Goal: Task Accomplishment & Management: Complete application form

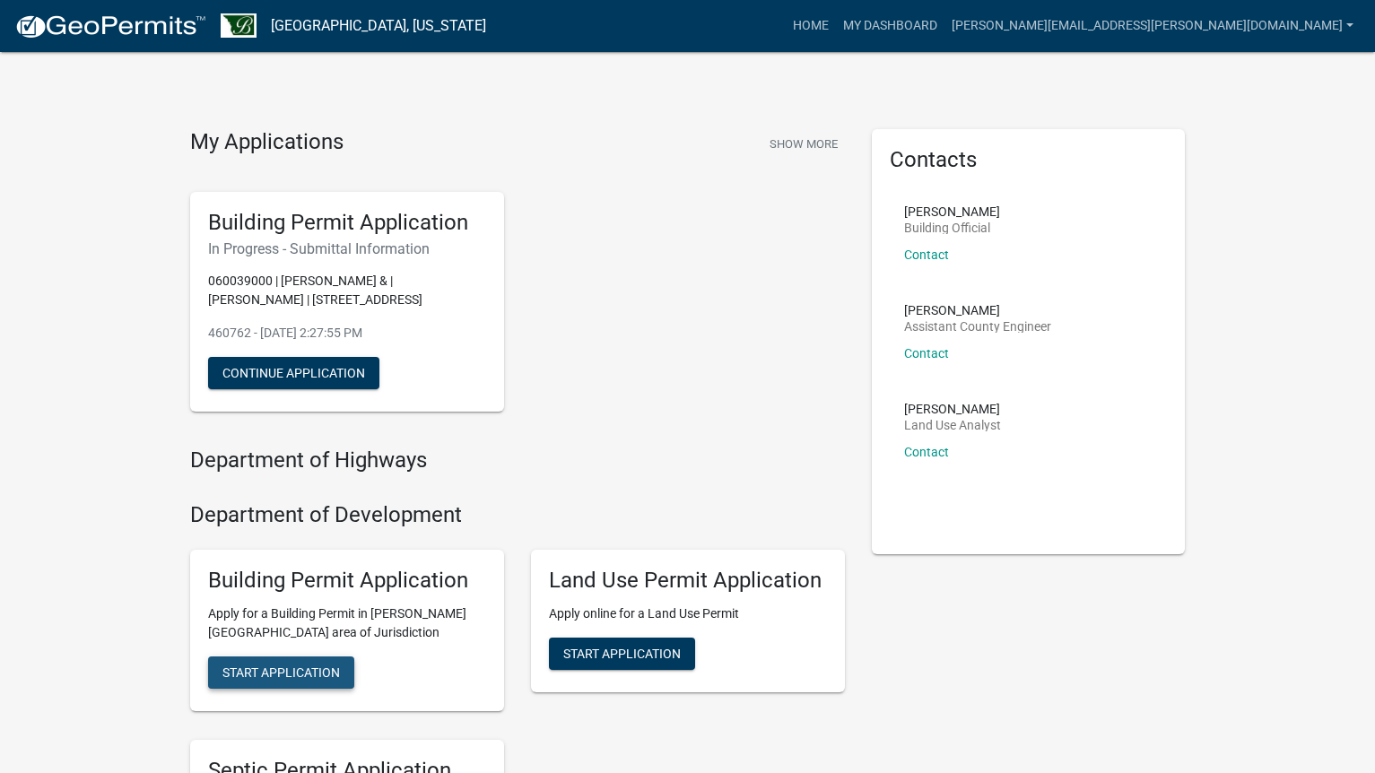
click at [297, 670] on span "Start Application" at bounding box center [280, 671] width 117 height 14
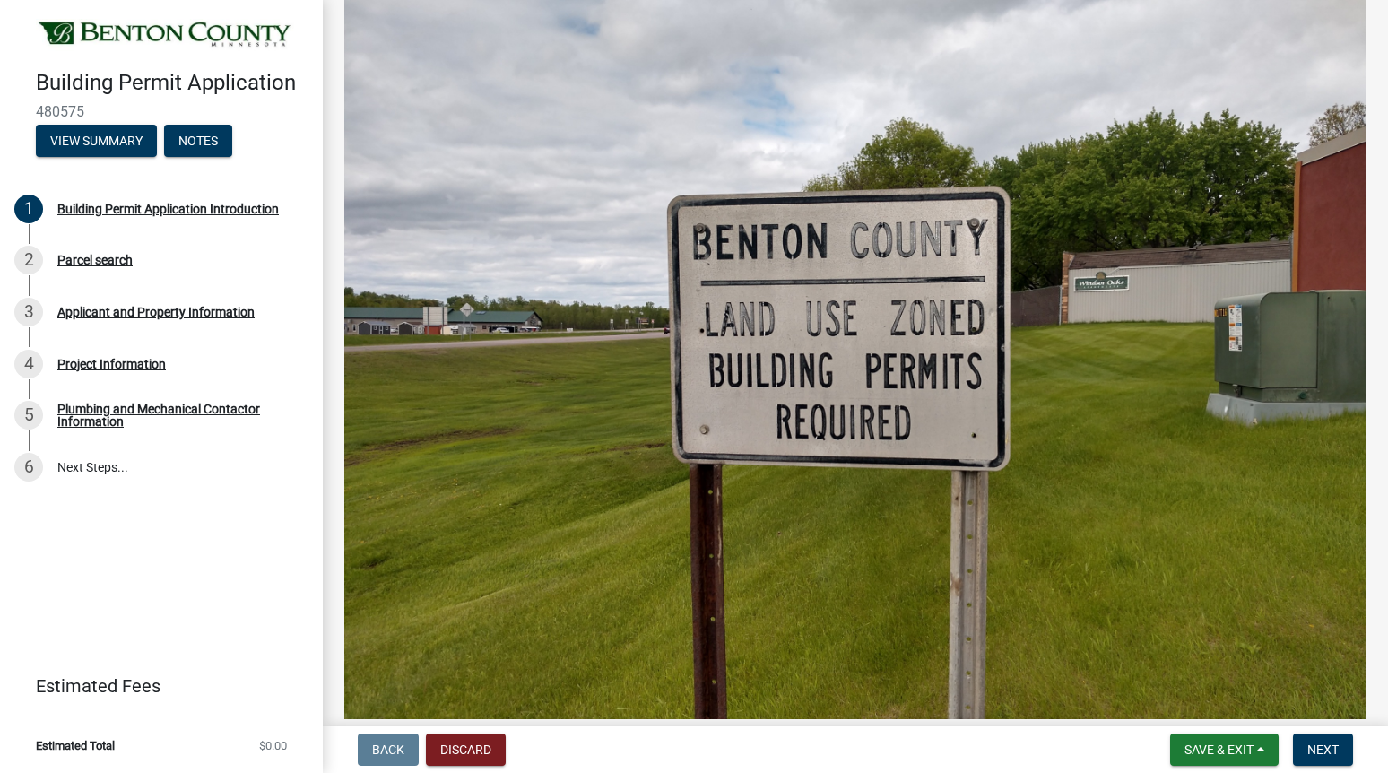
scroll to position [622, 0]
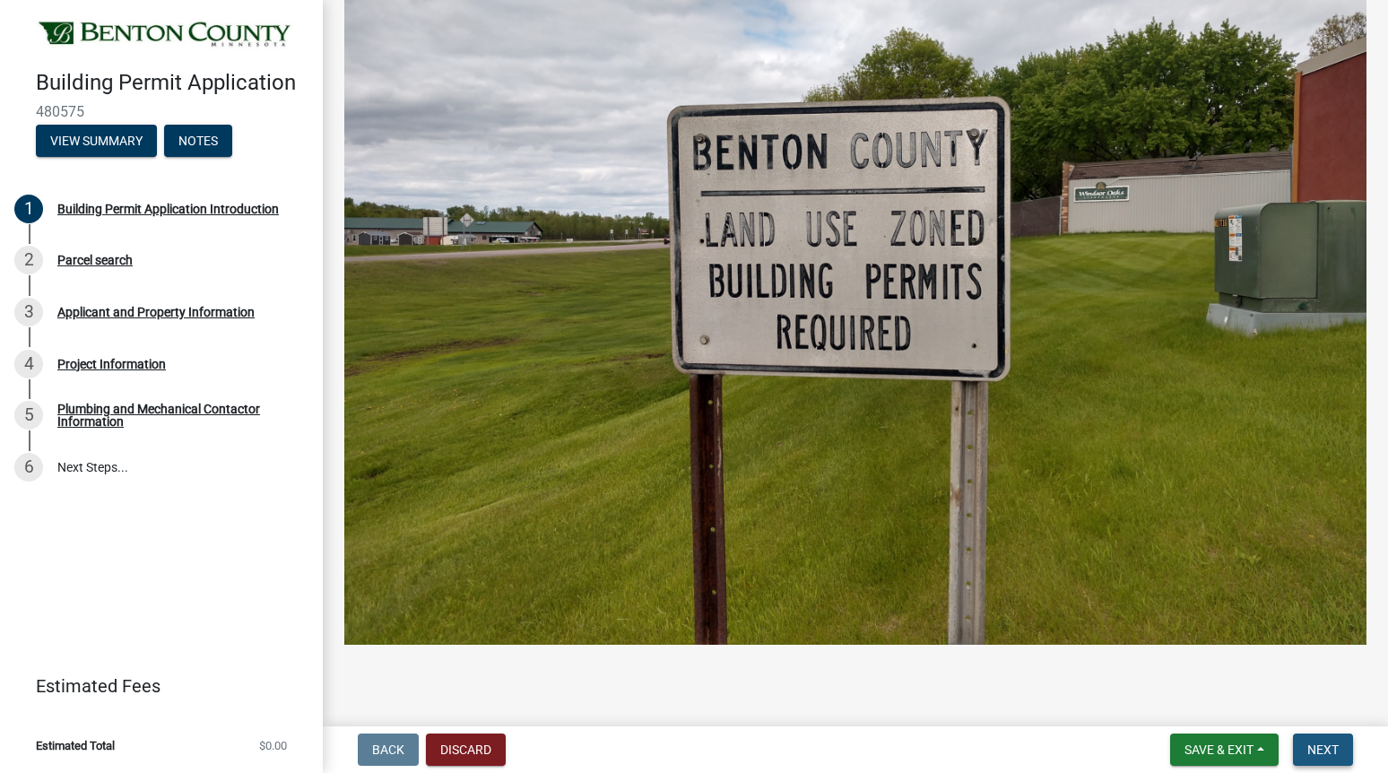
click at [1322, 747] on span "Next" at bounding box center [1322, 749] width 31 height 14
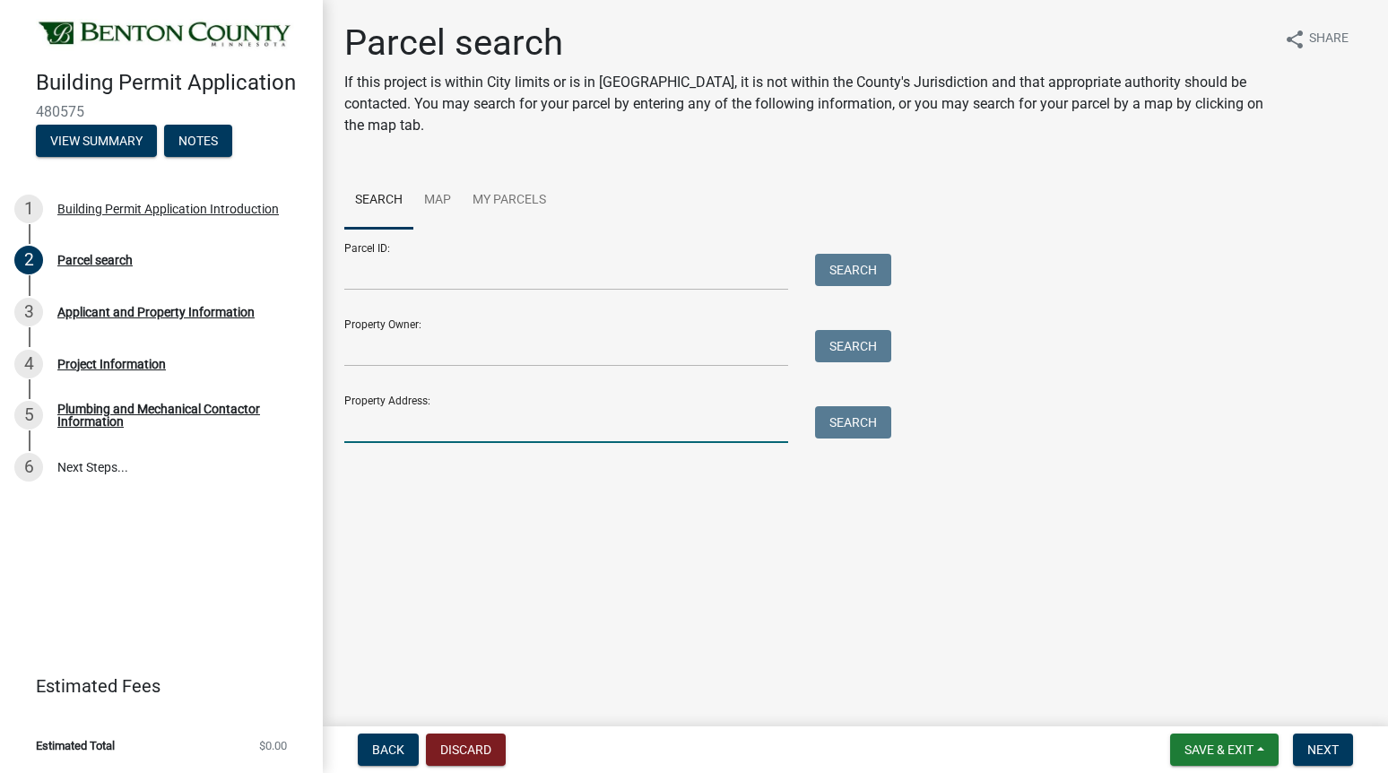
click at [395, 427] on input "Property Address:" at bounding box center [566, 424] width 444 height 37
click at [738, 746] on div "Back Discard Save & Exit Save Save & Exit Next" at bounding box center [855, 749] width 1037 height 32
paste input "[STREET_ADDRESS]"
type input "[STREET_ADDRESS]"
click at [842, 423] on button "Search" at bounding box center [853, 422] width 76 height 32
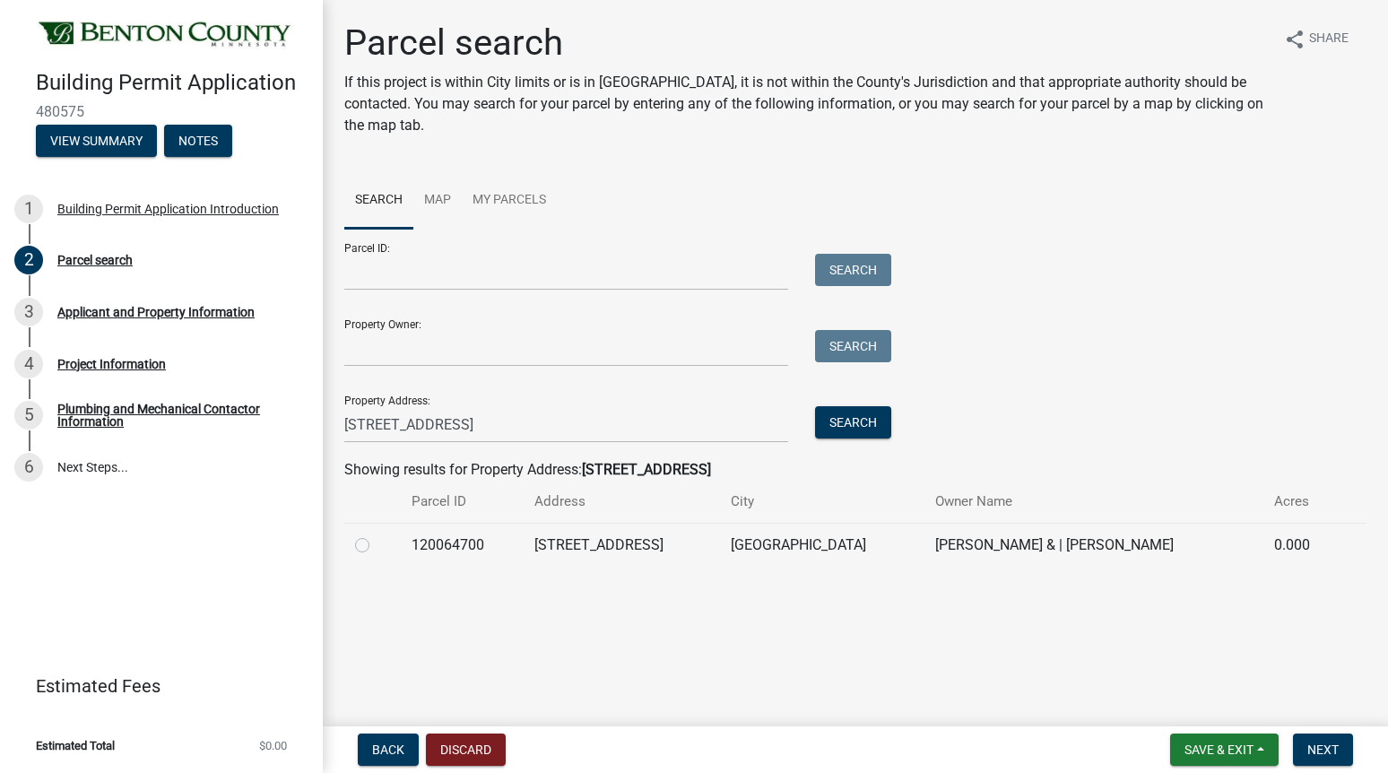
click at [377, 534] on label at bounding box center [377, 534] width 0 height 0
click at [377, 546] on input "radio" at bounding box center [383, 540] width 12 height 12
radio input "true"
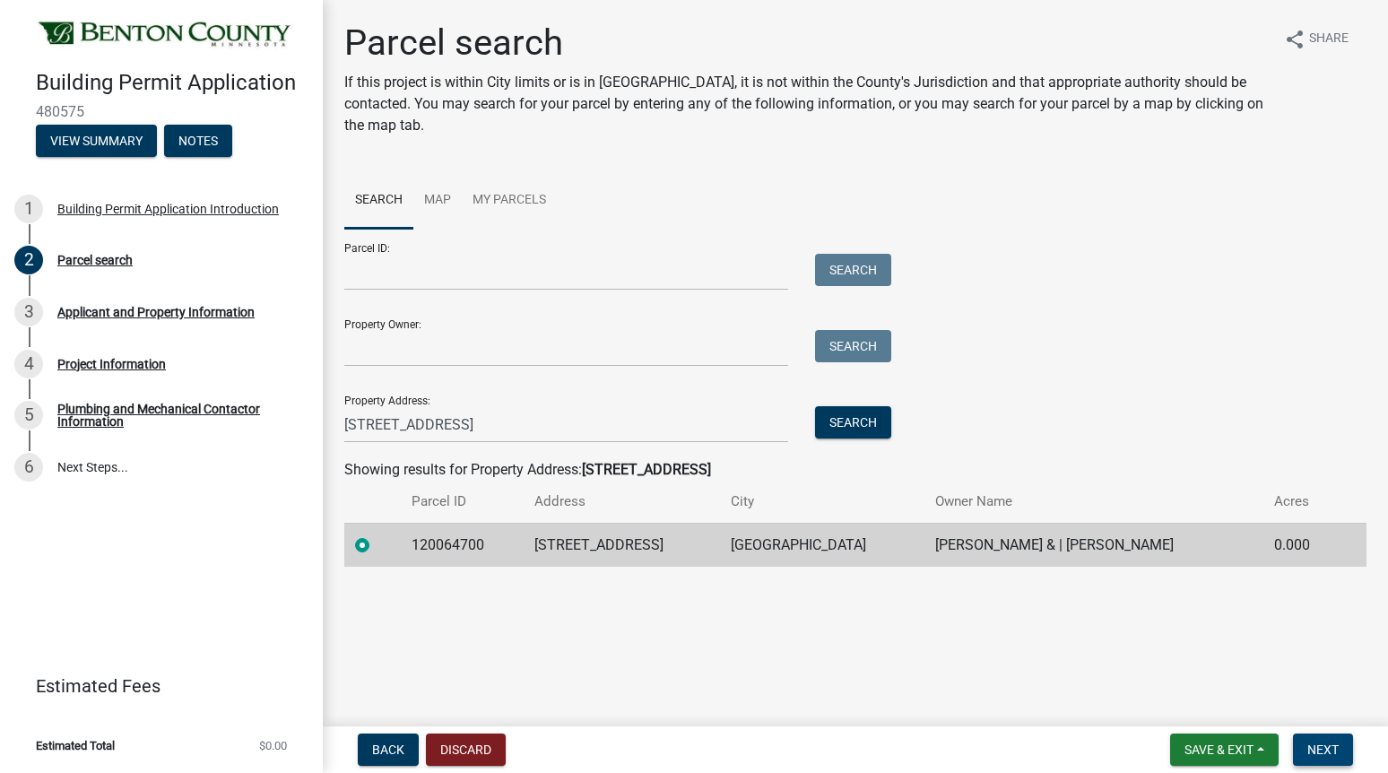
click at [1309, 747] on span "Next" at bounding box center [1322, 749] width 31 height 14
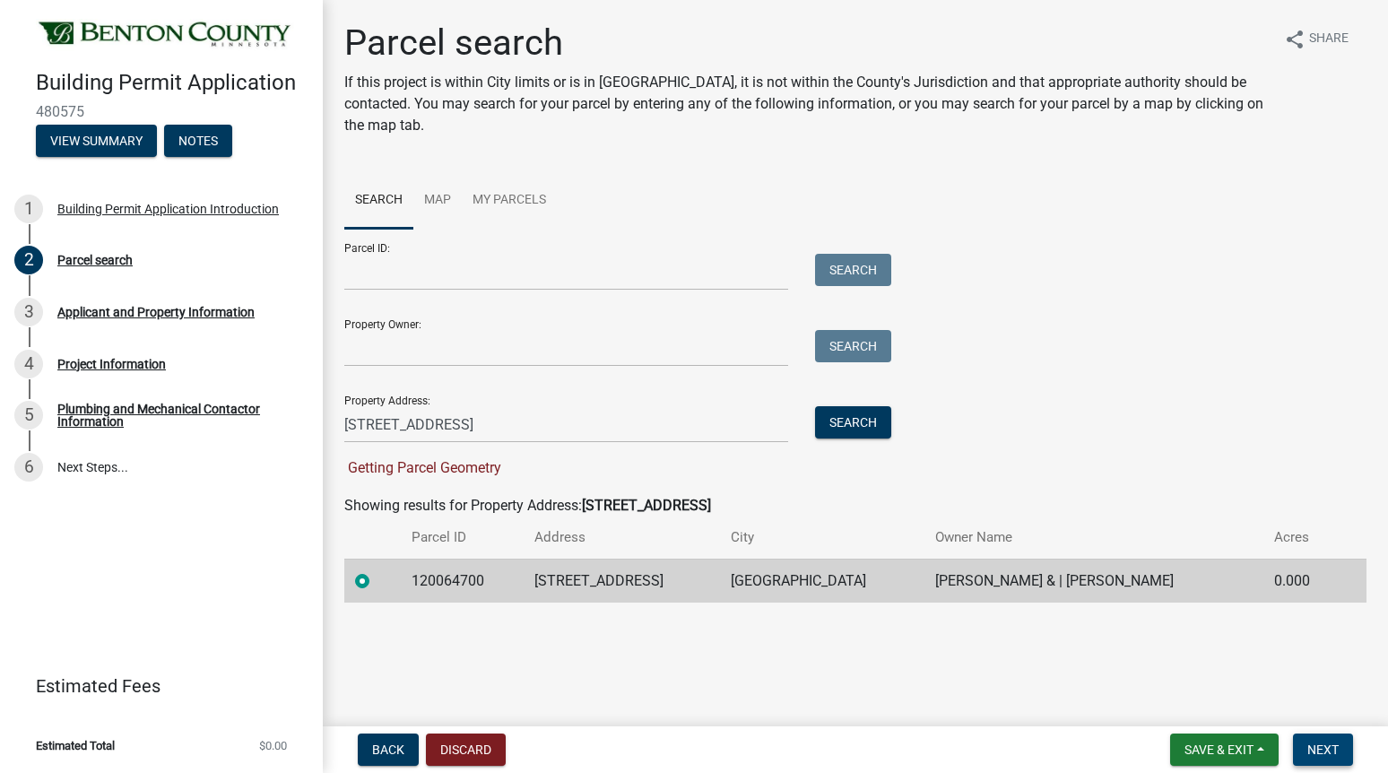
click at [1309, 746] on span "Next" at bounding box center [1322, 749] width 31 height 14
click at [458, 579] on td "120064700" at bounding box center [462, 581] width 123 height 44
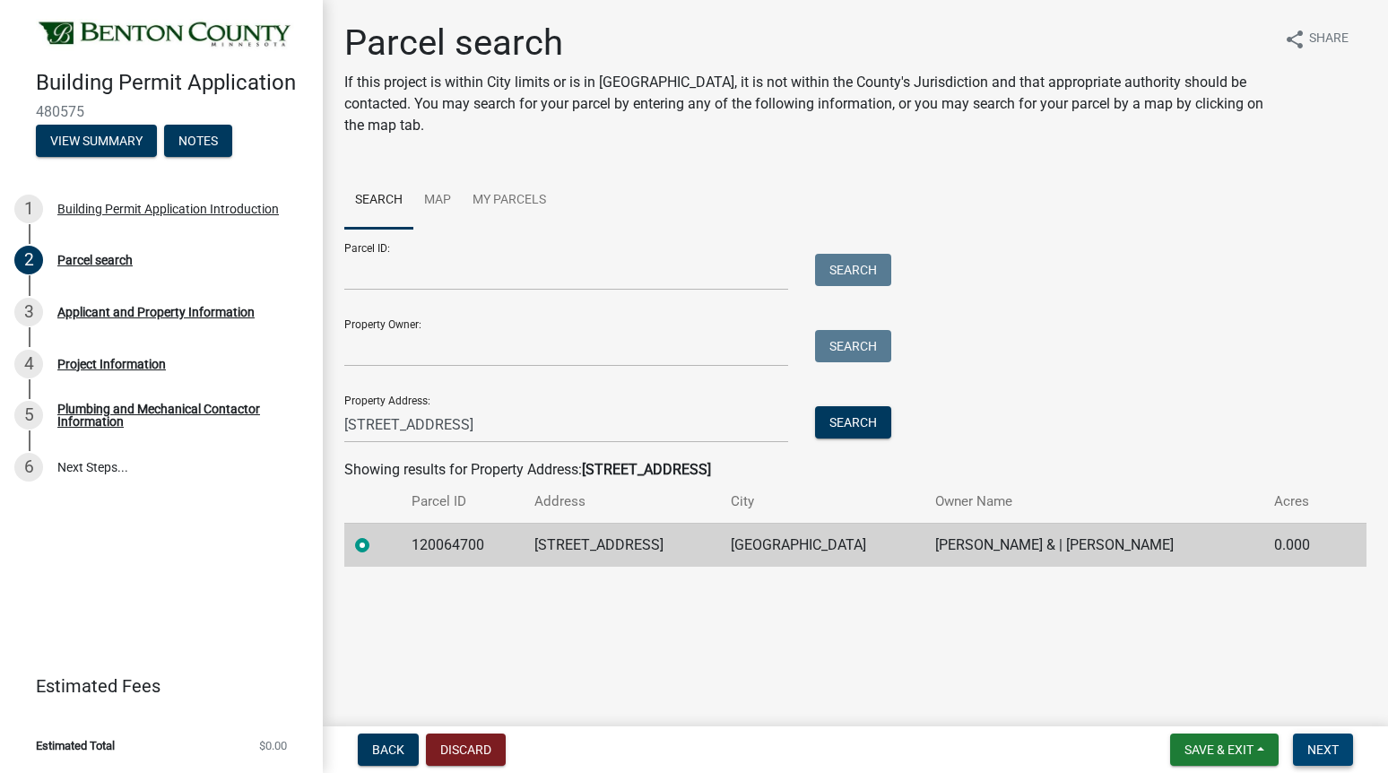
click at [1336, 749] on span "Next" at bounding box center [1322, 749] width 31 height 14
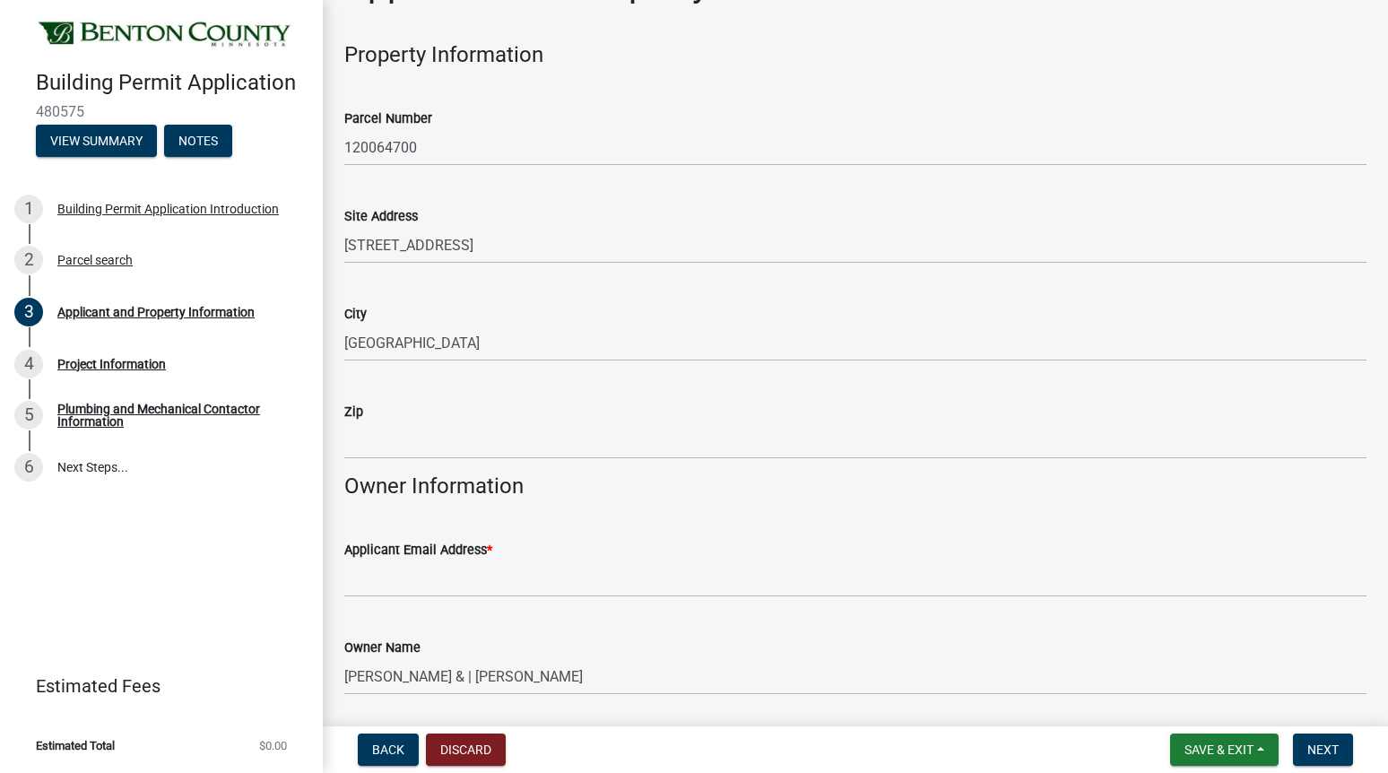
scroll to position [90, 0]
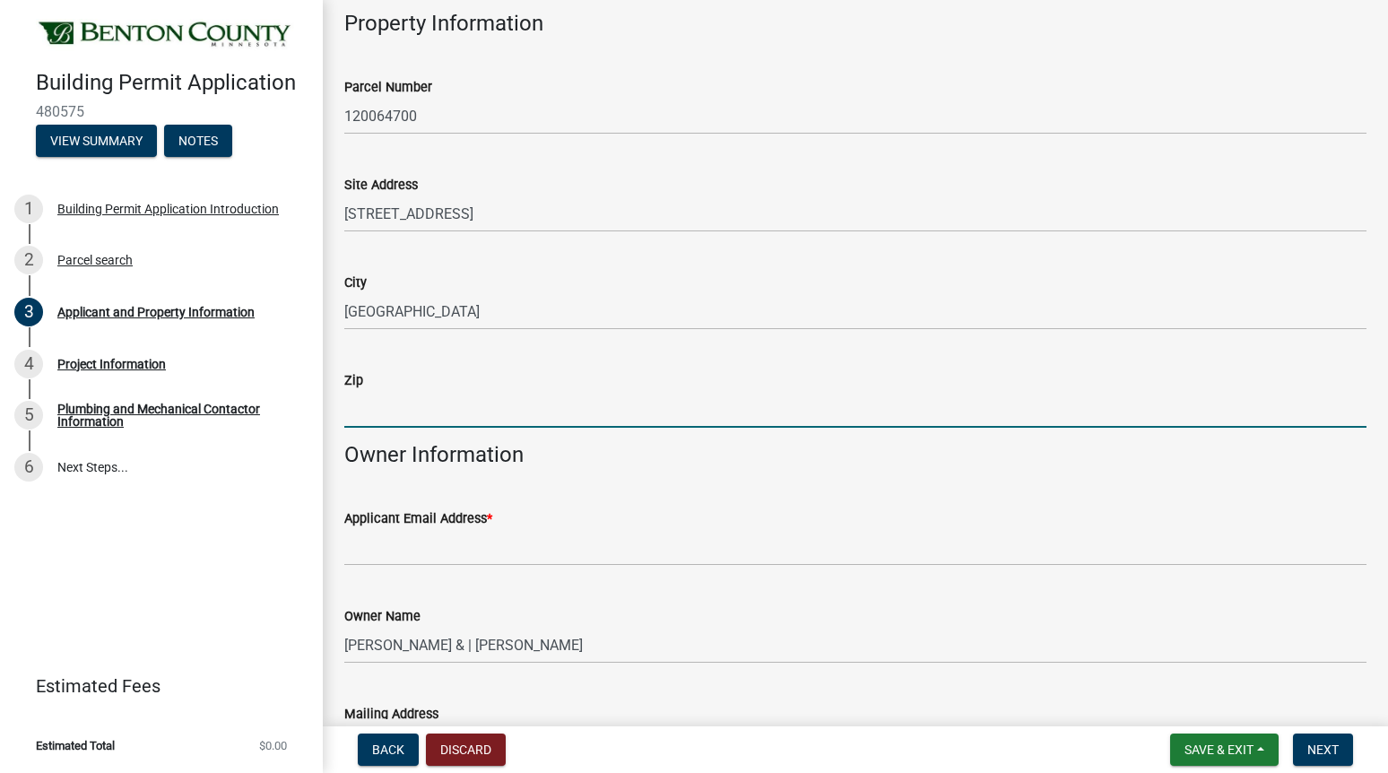
click at [371, 412] on input "Zip" at bounding box center [855, 409] width 1022 height 37
click at [391, 549] on input "Applicant Email Address *" at bounding box center [855, 547] width 1022 height 37
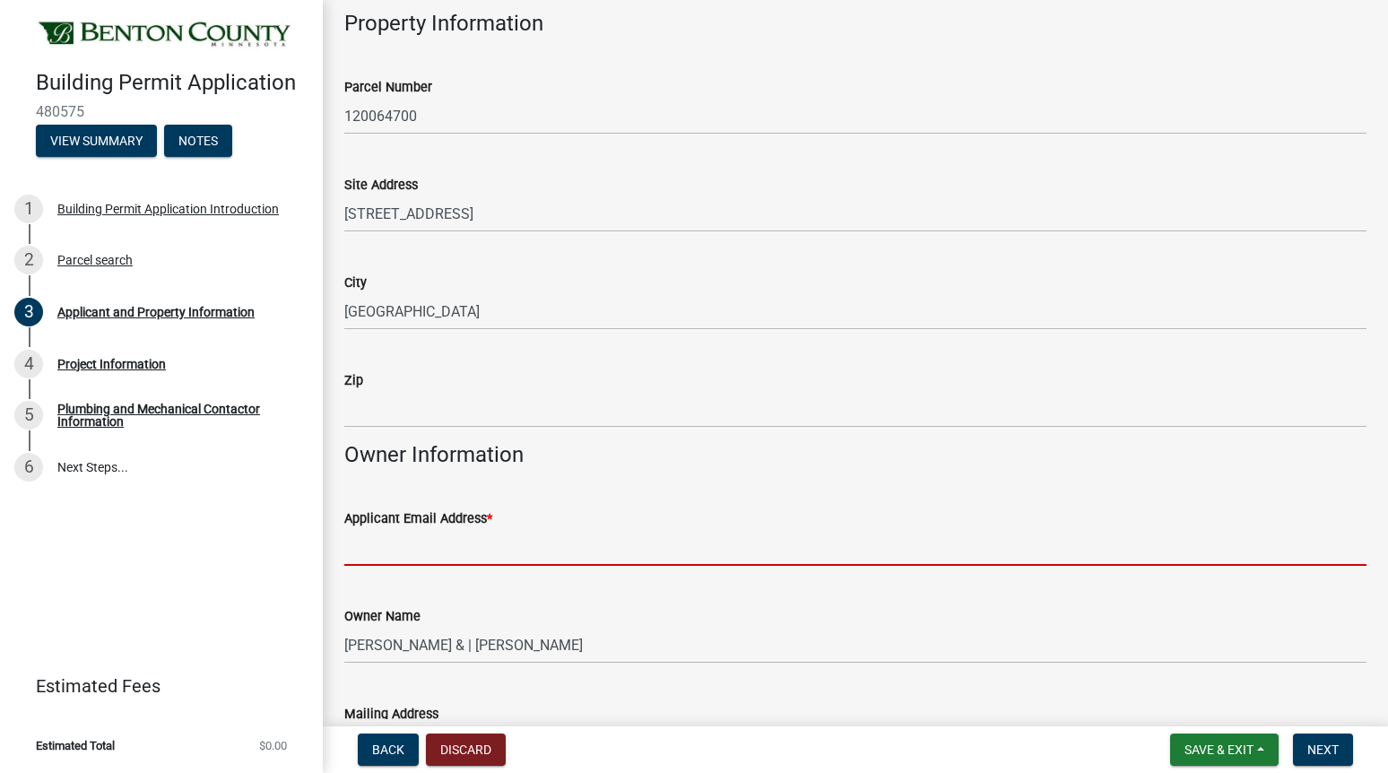
type input "[PERSON_NAME][EMAIL_ADDRESS][PERSON_NAME][DOMAIN_NAME]"
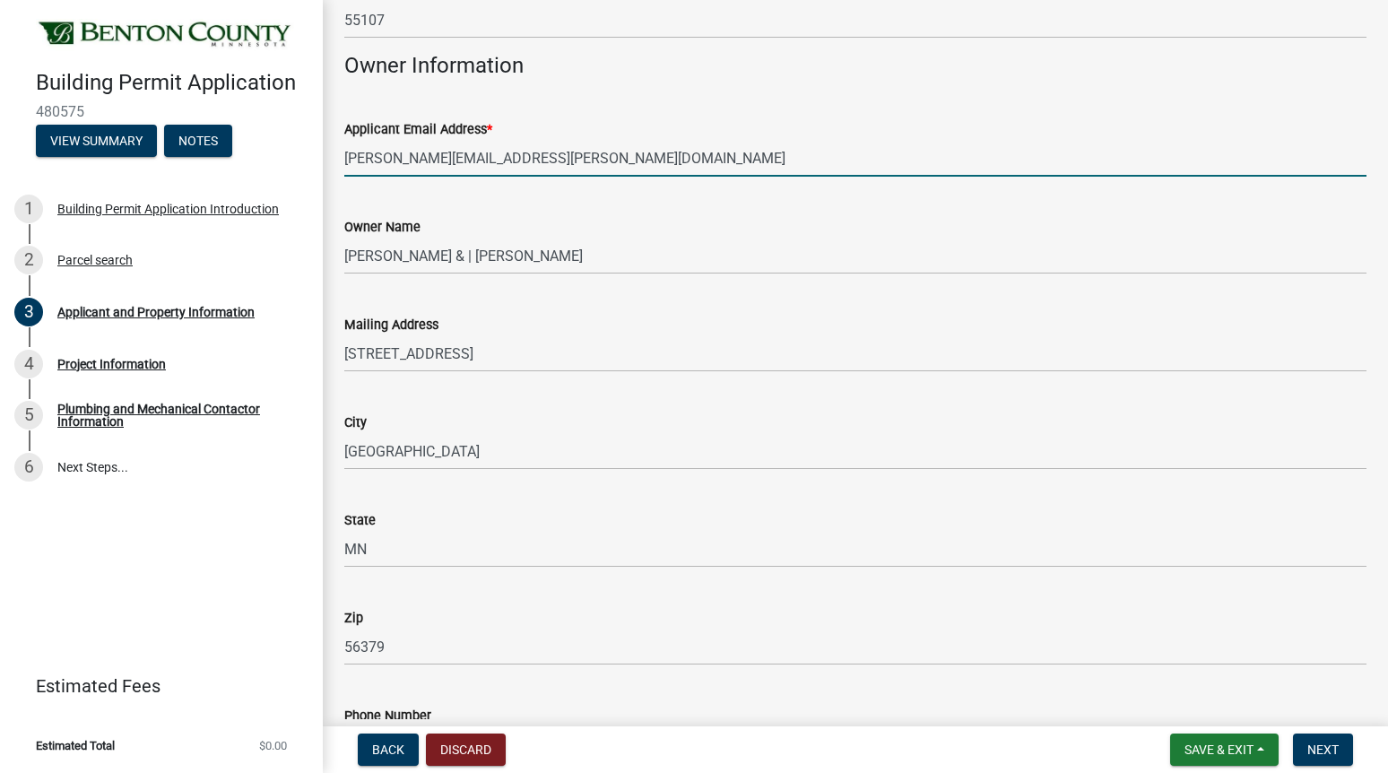
scroll to position [448, 0]
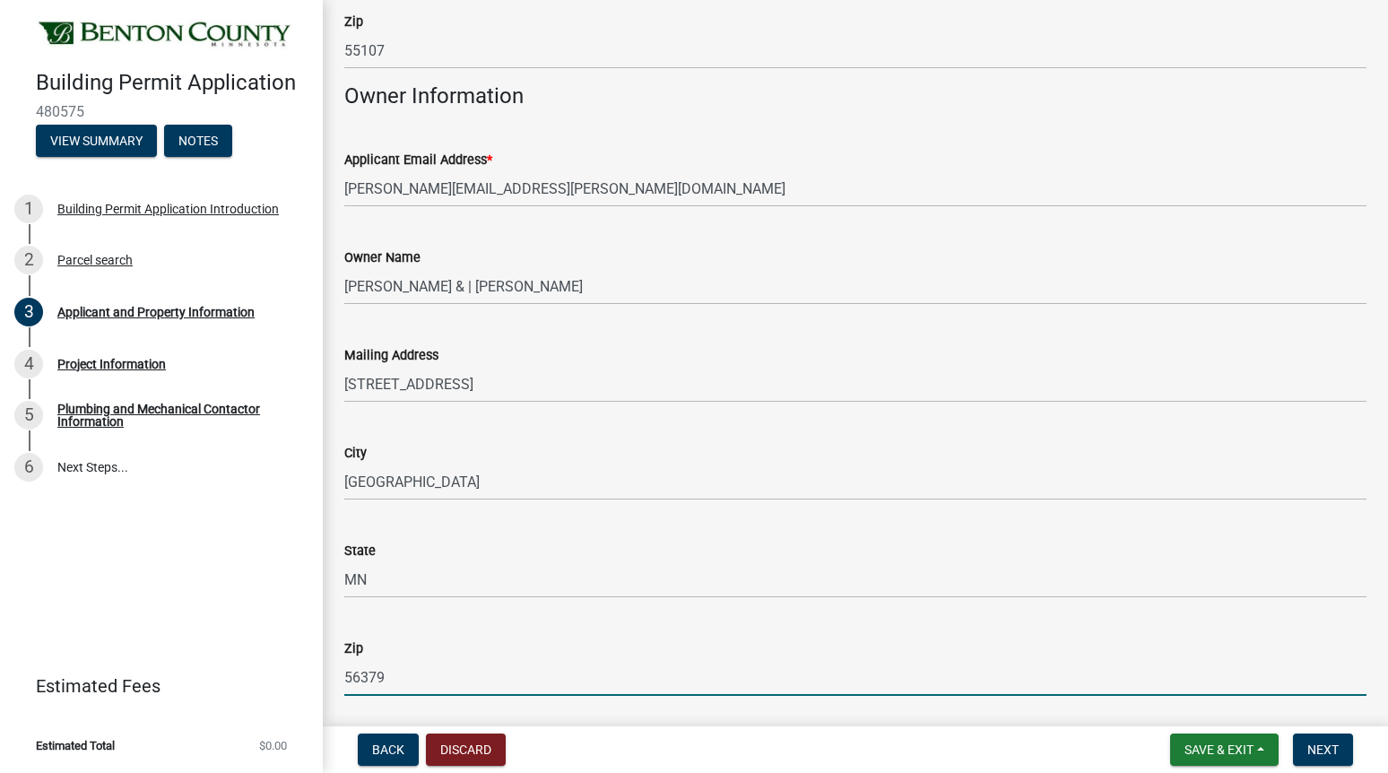
drag, startPoint x: 402, startPoint y: 666, endPoint x: 334, endPoint y: 665, distance: 67.3
click at [334, 665] on div "Zip 56379" at bounding box center [855, 653] width 1049 height 83
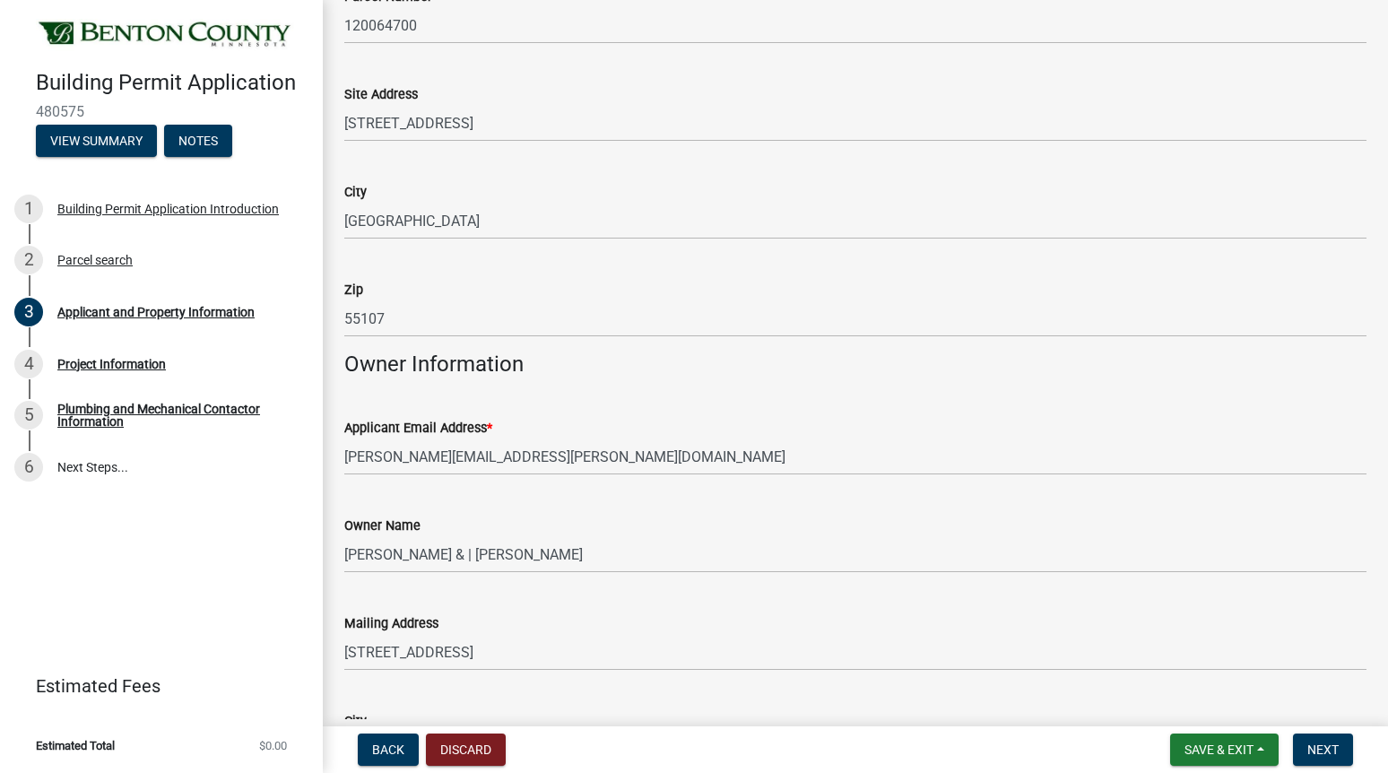
scroll to position [179, 0]
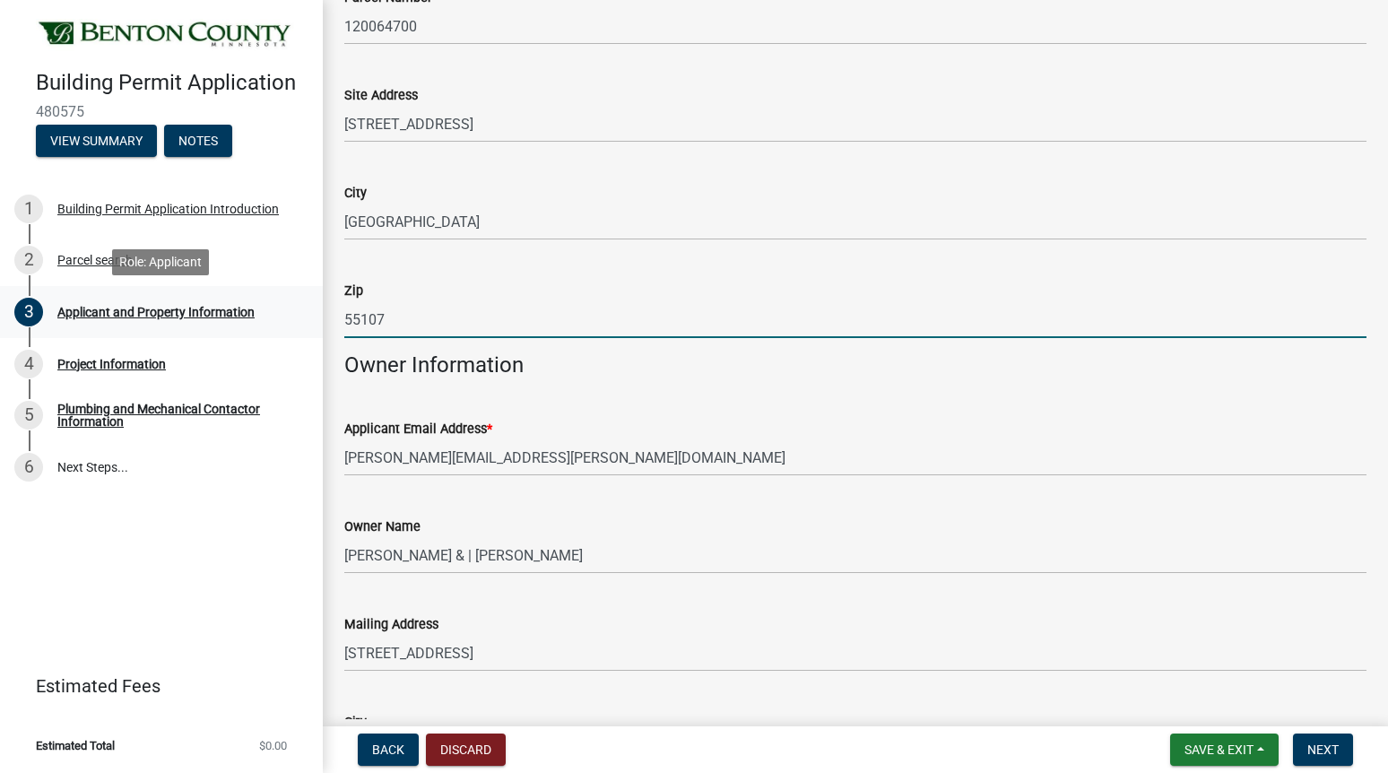
drag, startPoint x: 402, startPoint y: 318, endPoint x: 288, endPoint y: 313, distance: 114.0
click at [288, 313] on div "Building Permit Application 480575 View Summary Notes 1 Building Permit Applica…" at bounding box center [694, 386] width 1388 height 773
paste input "6379"
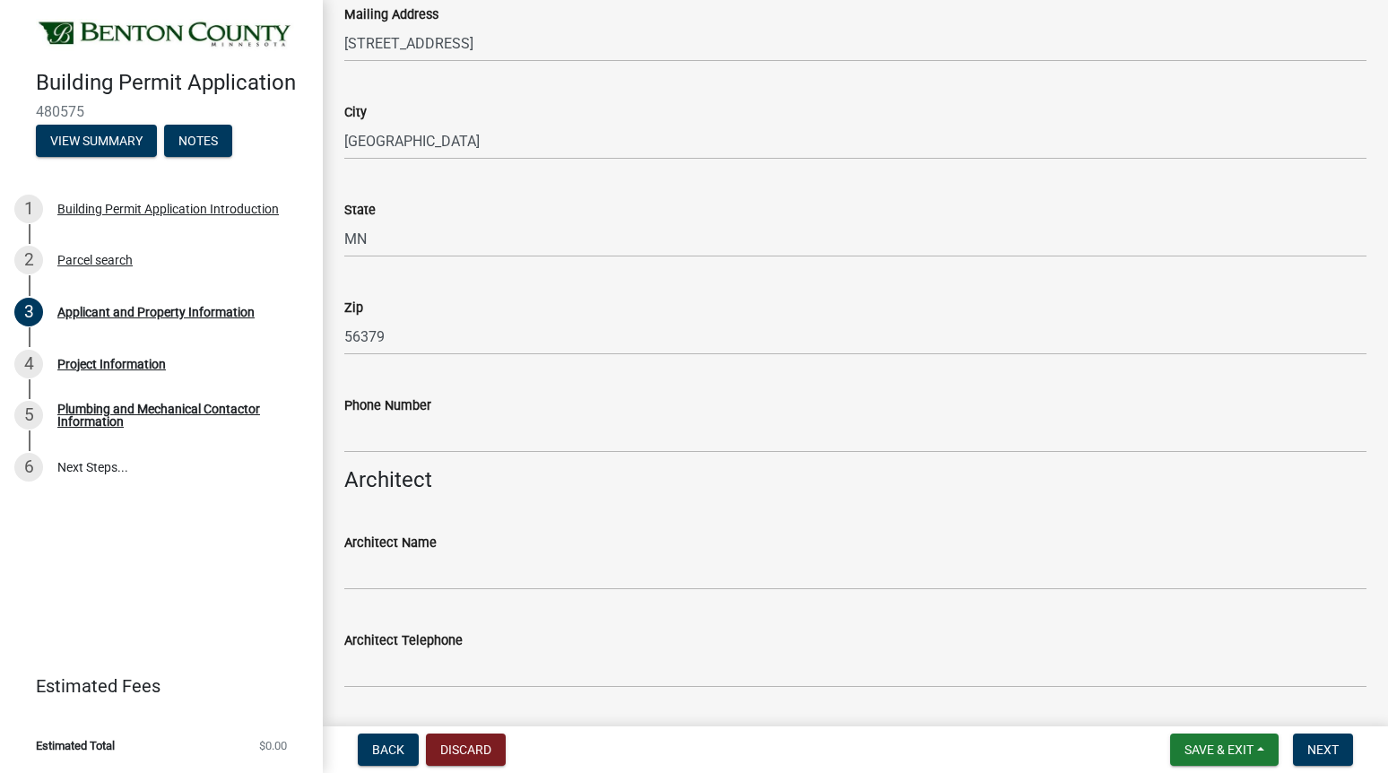
scroll to position [807, 0]
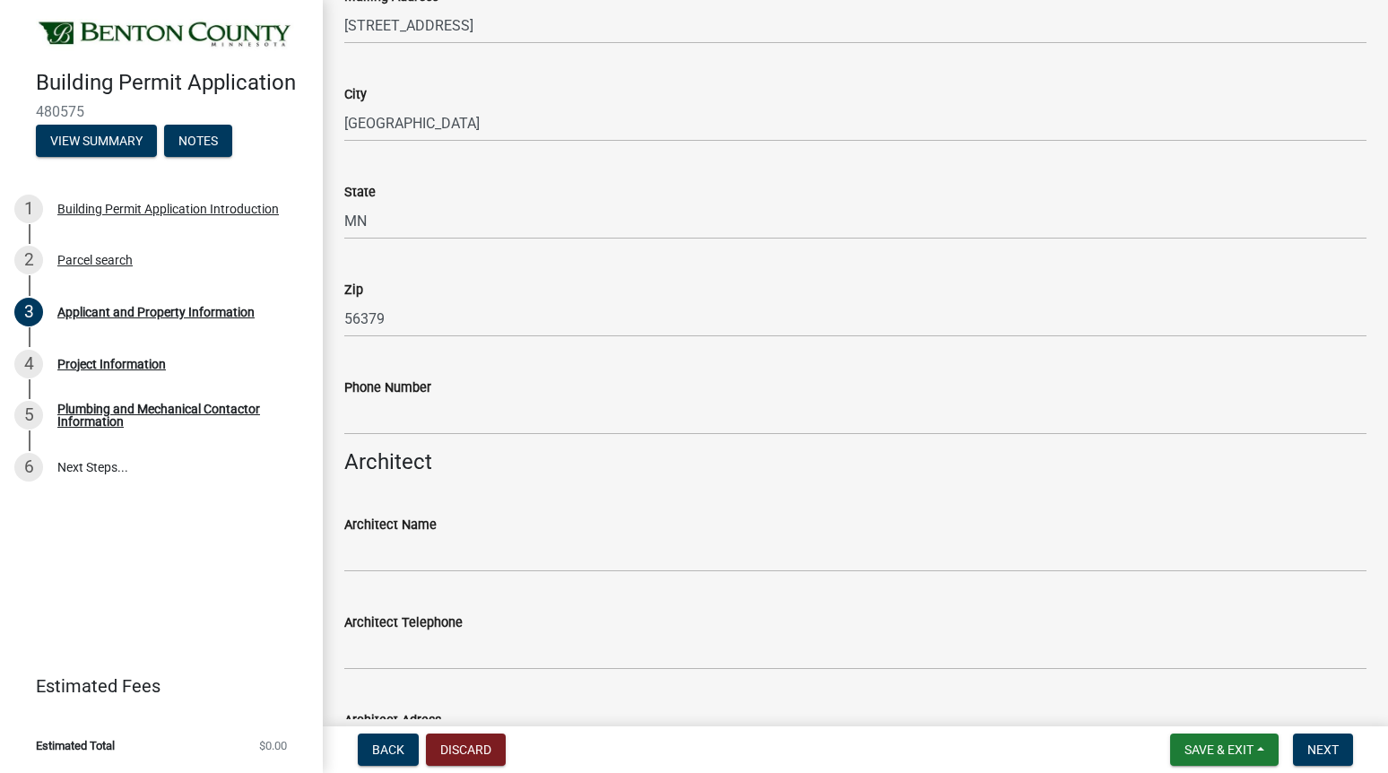
type input "56379"
click at [363, 416] on input "Phone Number" at bounding box center [855, 416] width 1022 height 37
paste input "[PHONE_NUMBER]"
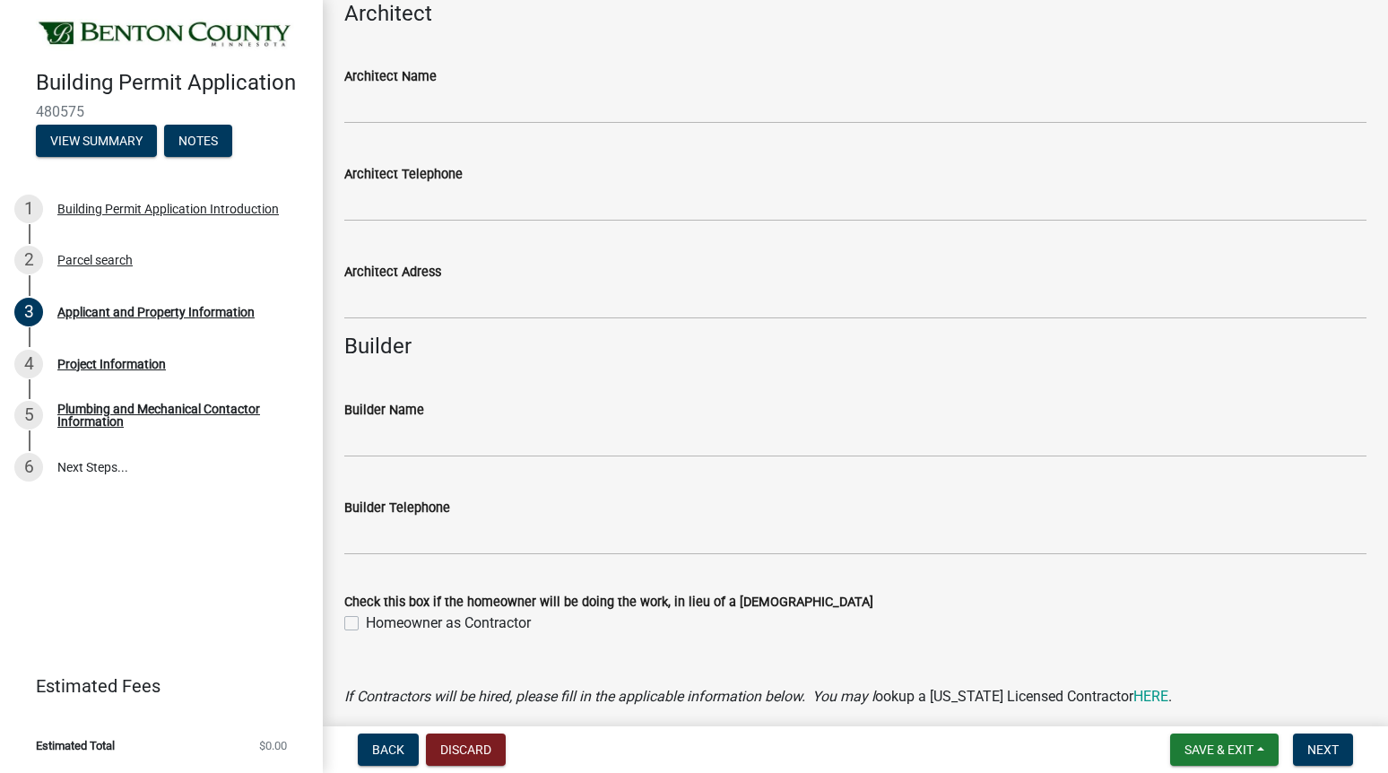
scroll to position [1345, 0]
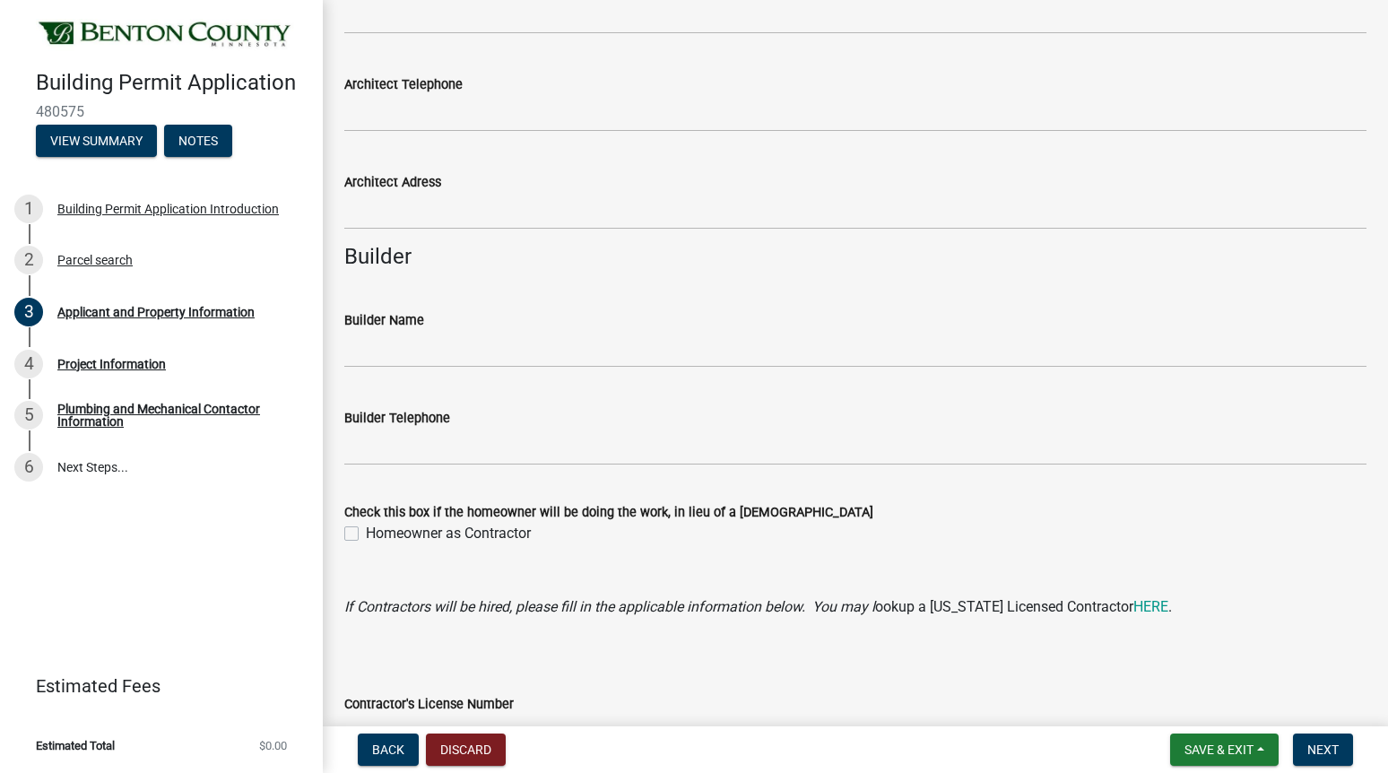
type input "[PHONE_NUMBER]"
click at [372, 347] on input "Builder Name" at bounding box center [855, 349] width 1022 height 37
type input "window concepts of [US_STATE]"
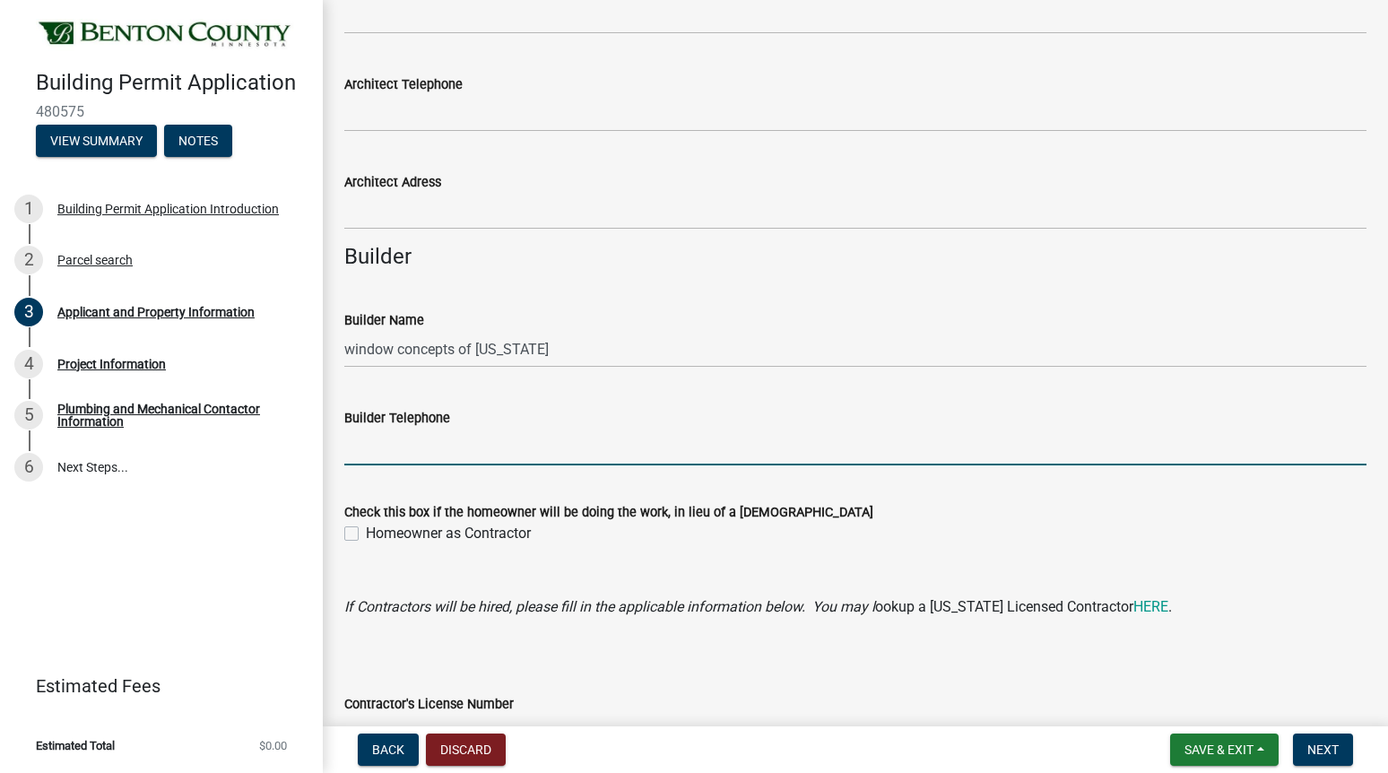
click at [366, 449] on input "Builder Telephone" at bounding box center [855, 447] width 1022 height 37
type input "6516048276"
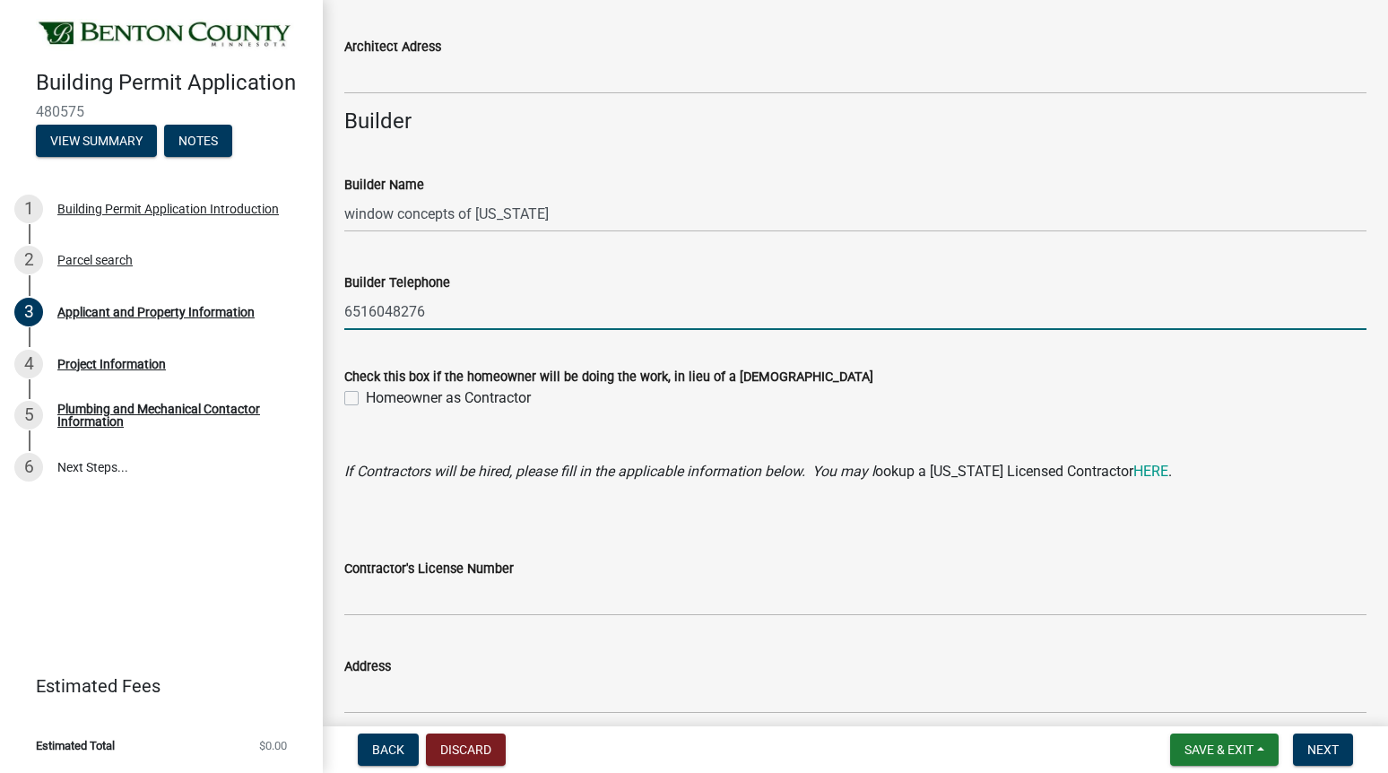
scroll to position [1614, 0]
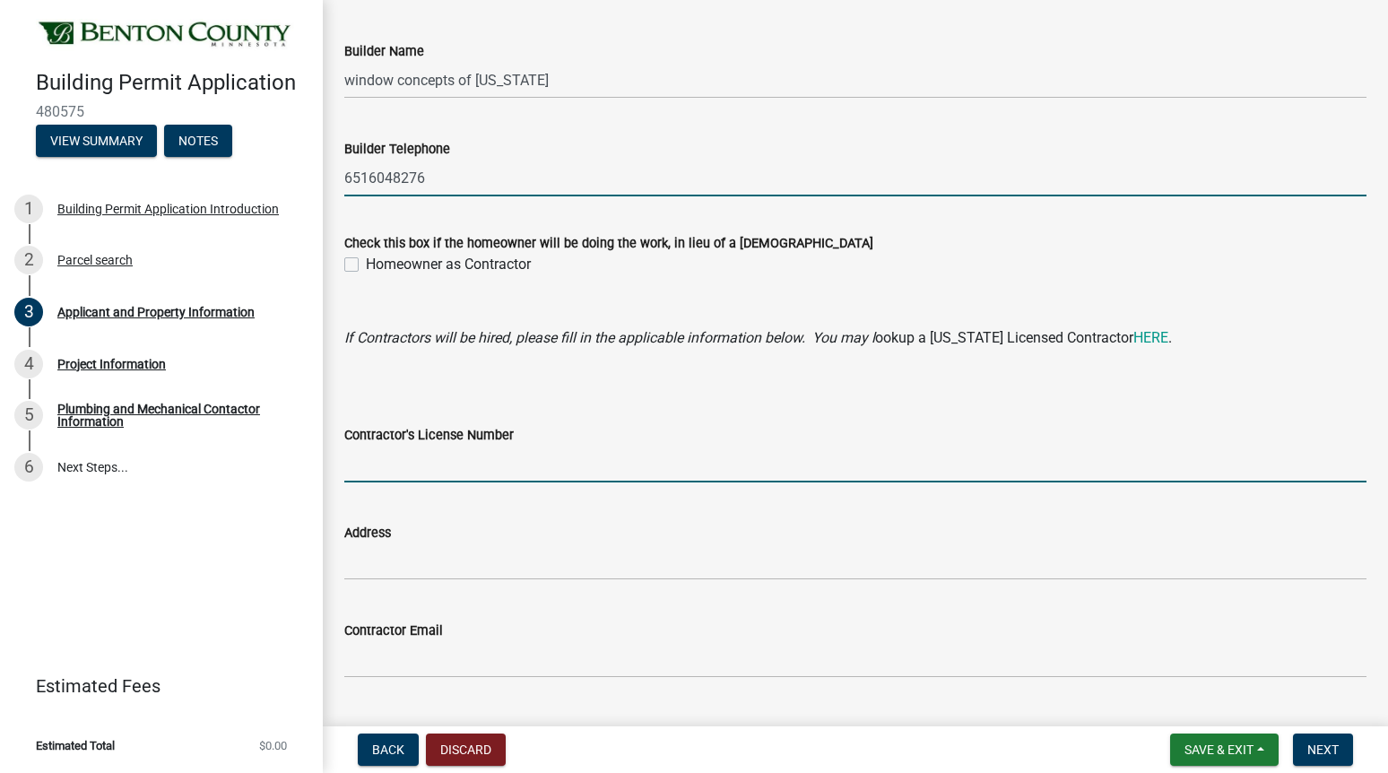
click at [392, 467] on input "Contractor's License Number" at bounding box center [855, 464] width 1022 height 37
type input "Bc163493"
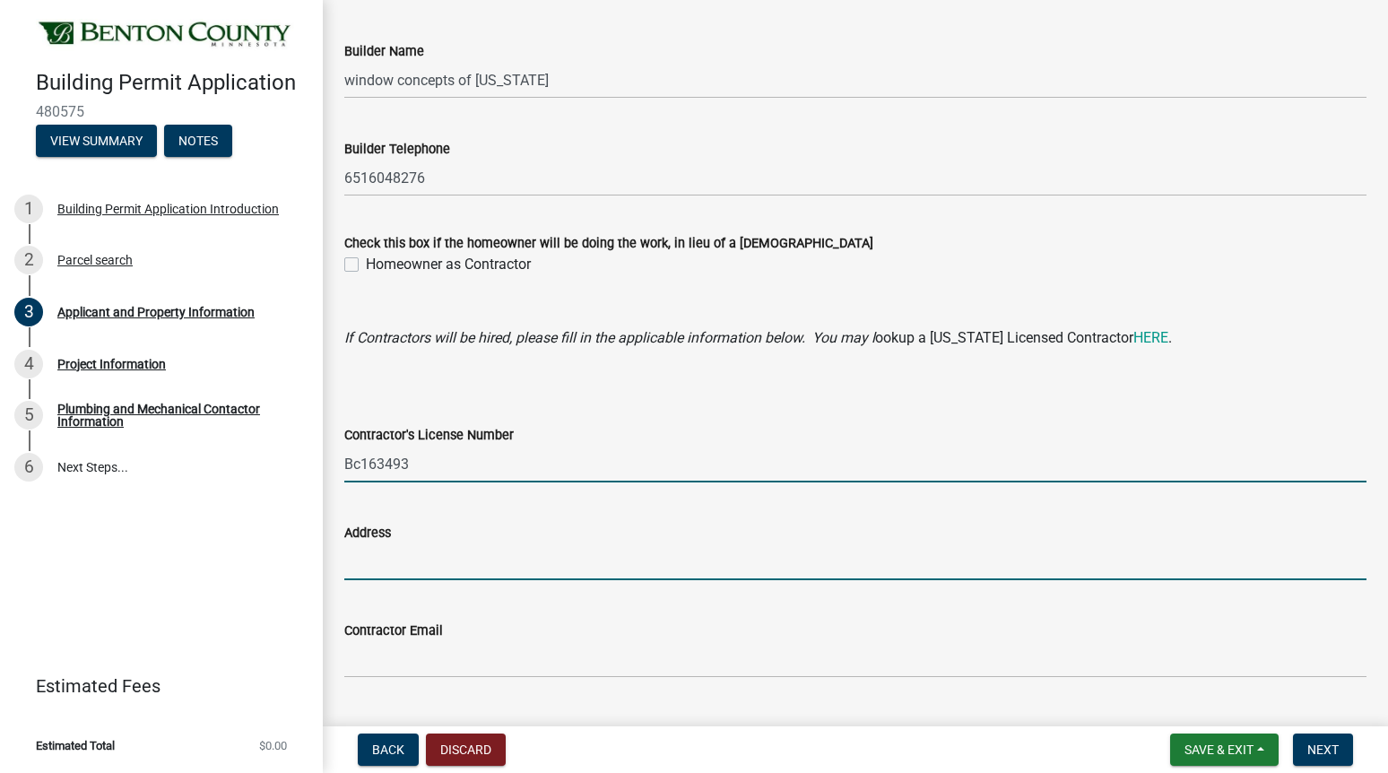
click at [406, 567] on input "Address" at bounding box center [855, 561] width 1022 height 37
type input "[STREET_ADDRESS][PERSON_NAME]"
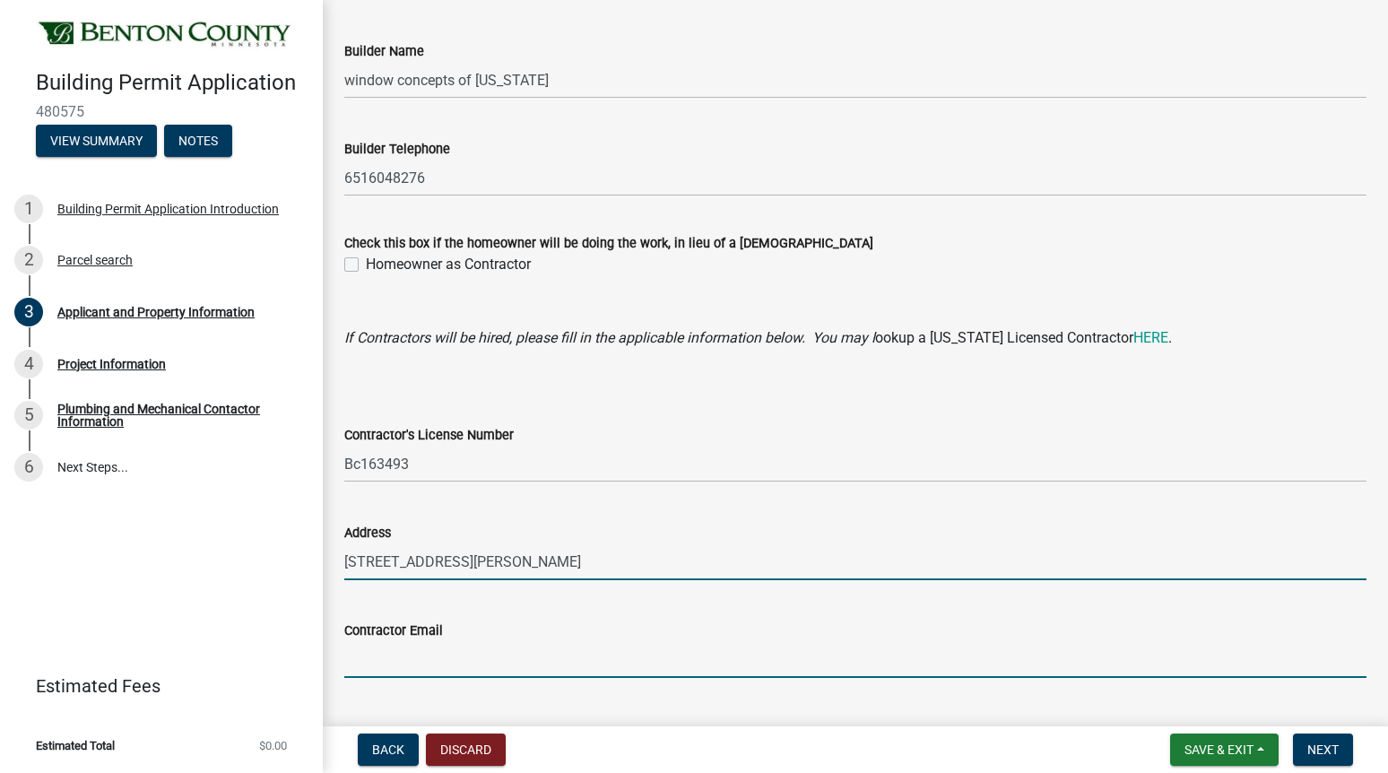
type input "[PERSON_NAME][EMAIL_ADDRESS][PERSON_NAME][DOMAIN_NAME]"
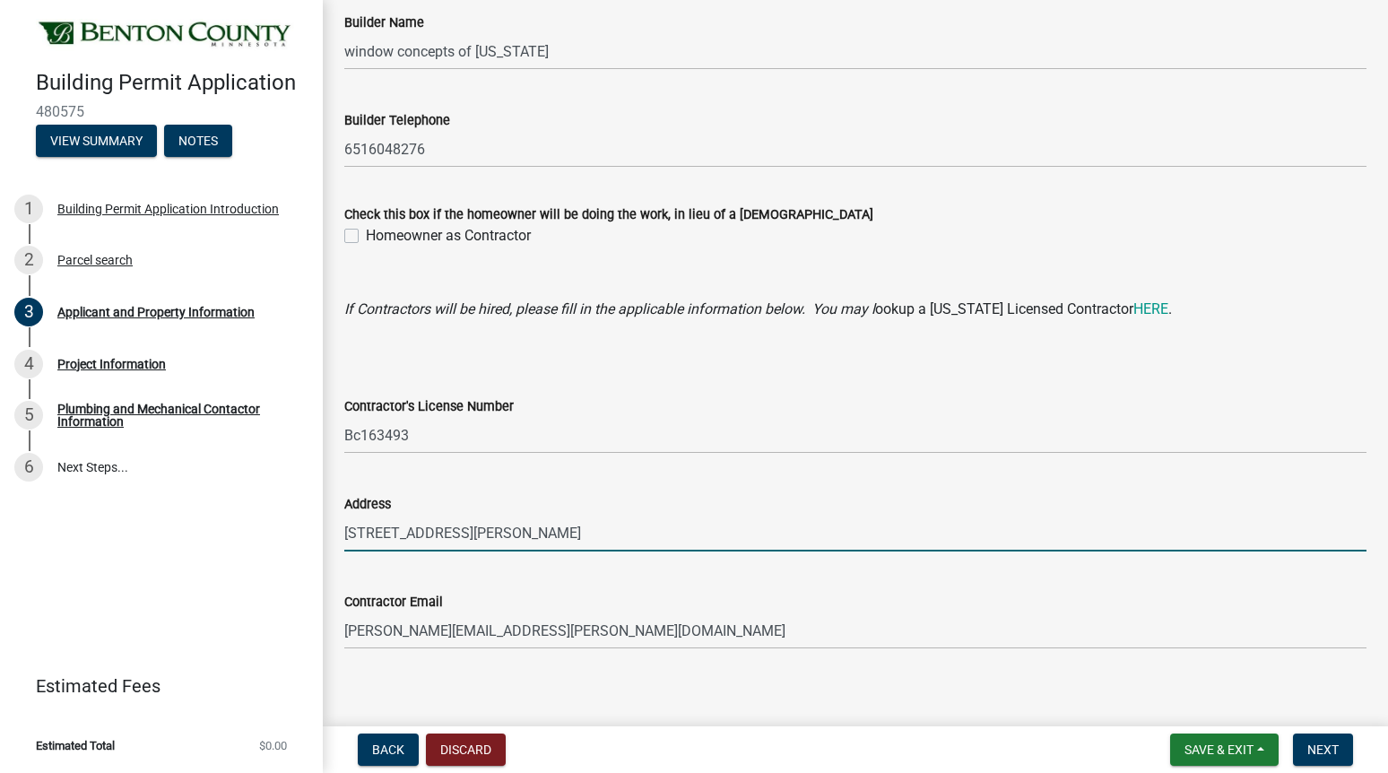
scroll to position [1657, 0]
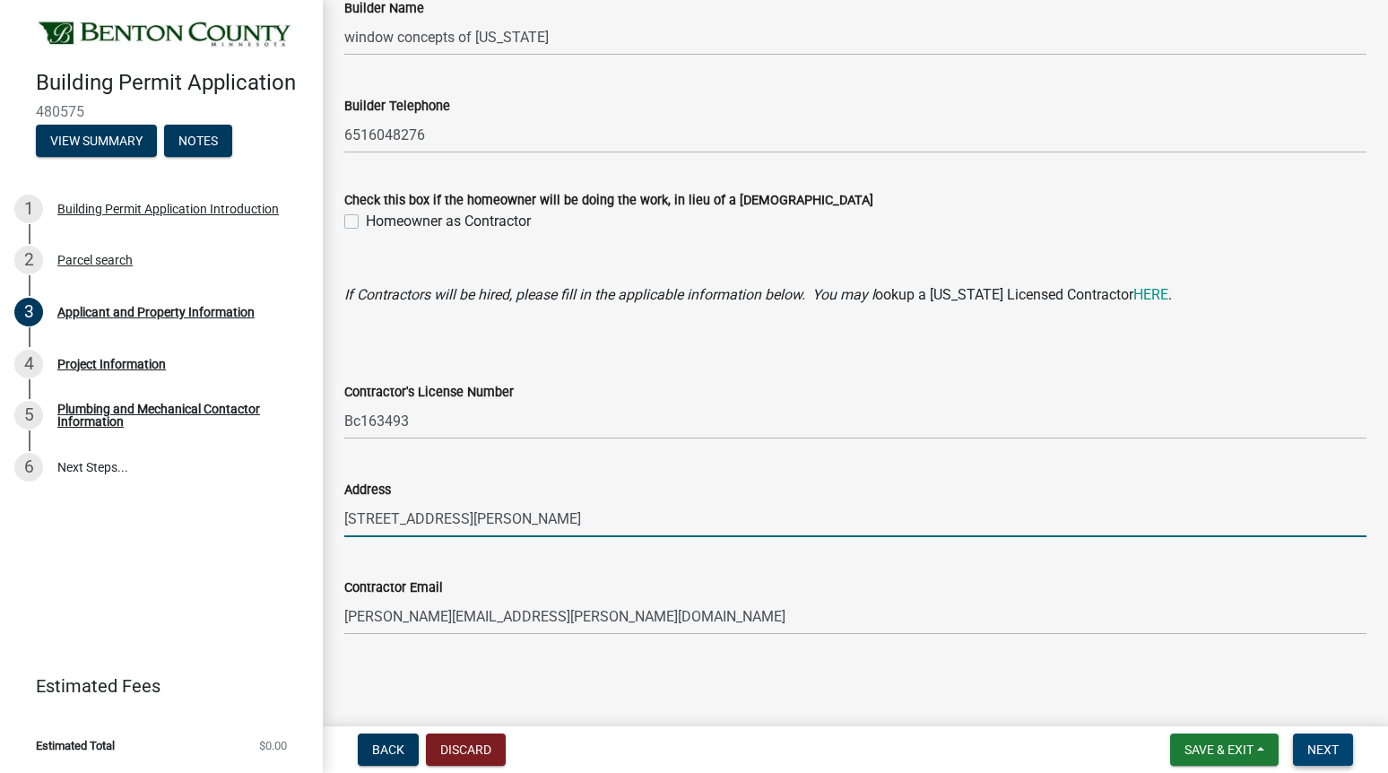
click at [1304, 743] on button "Next" at bounding box center [1323, 749] width 60 height 32
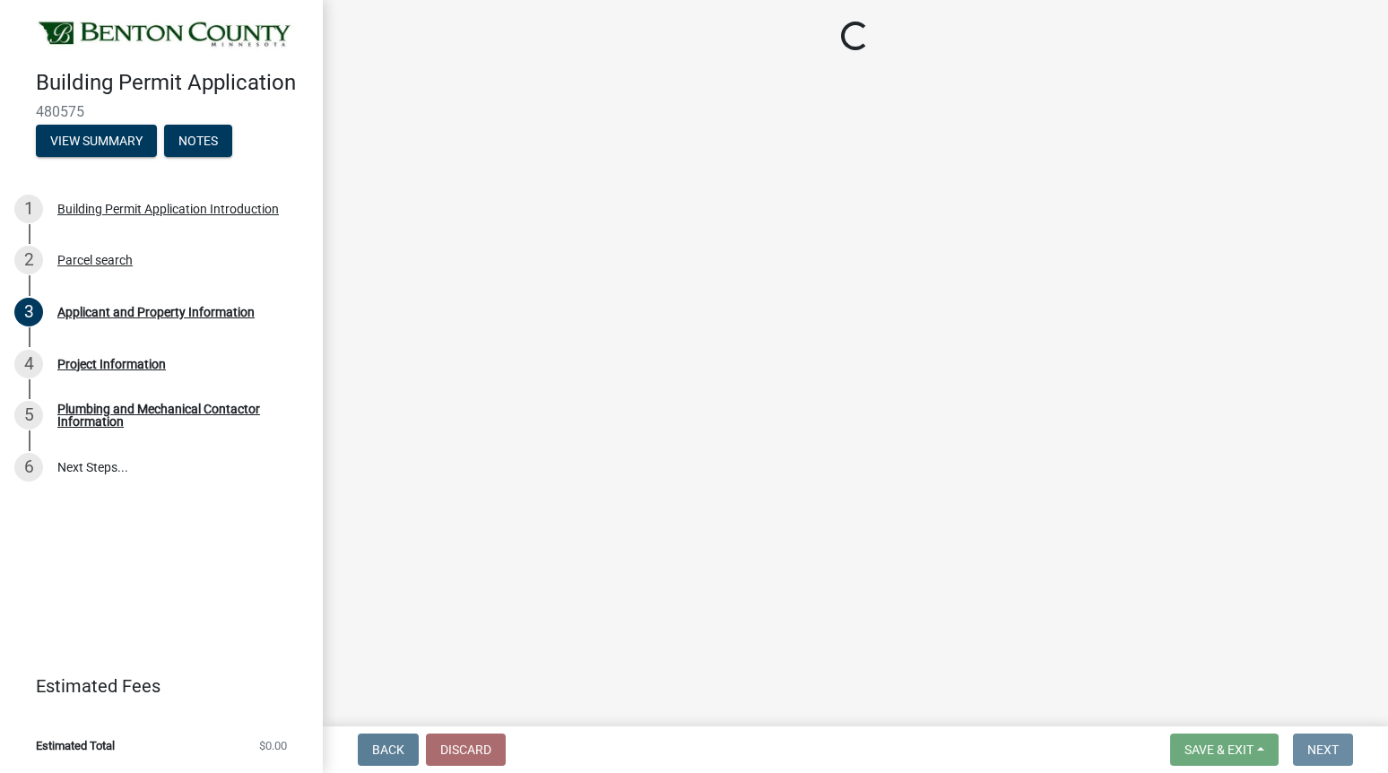
scroll to position [0, 0]
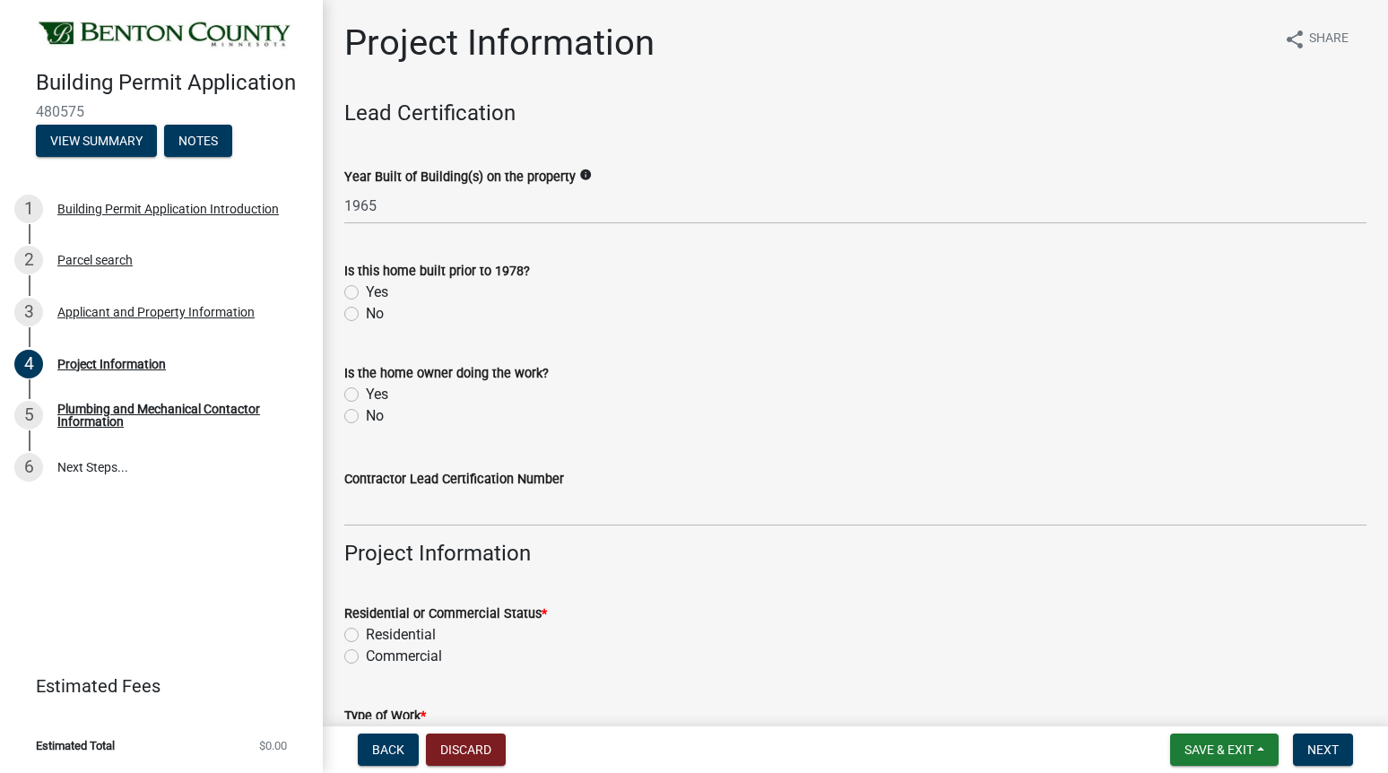
click at [366, 289] on label "Yes" at bounding box center [377, 293] width 22 height 22
click at [366, 289] on input "Yes" at bounding box center [372, 288] width 12 height 12
radio input "true"
click at [366, 413] on label "No" at bounding box center [375, 416] width 18 height 22
click at [366, 413] on input "No" at bounding box center [372, 411] width 12 height 12
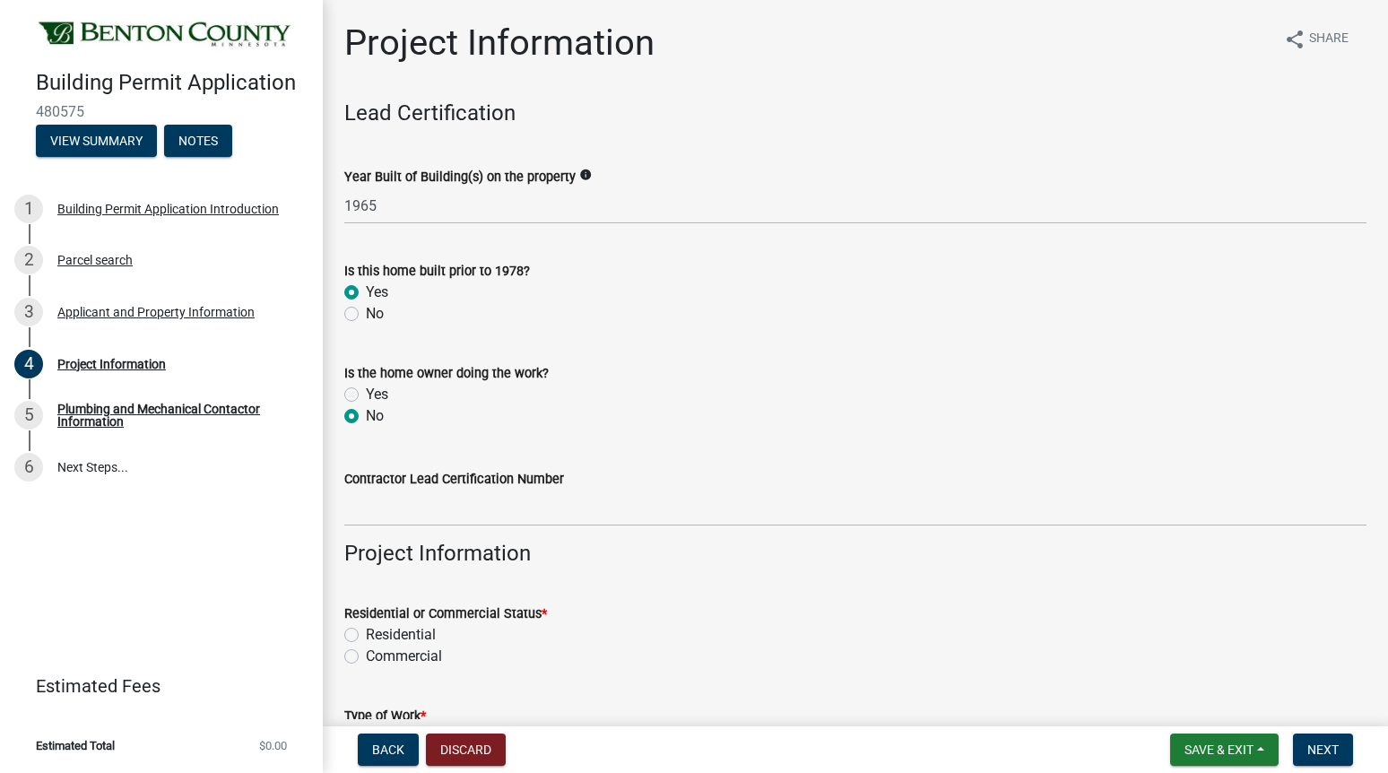
radio input "true"
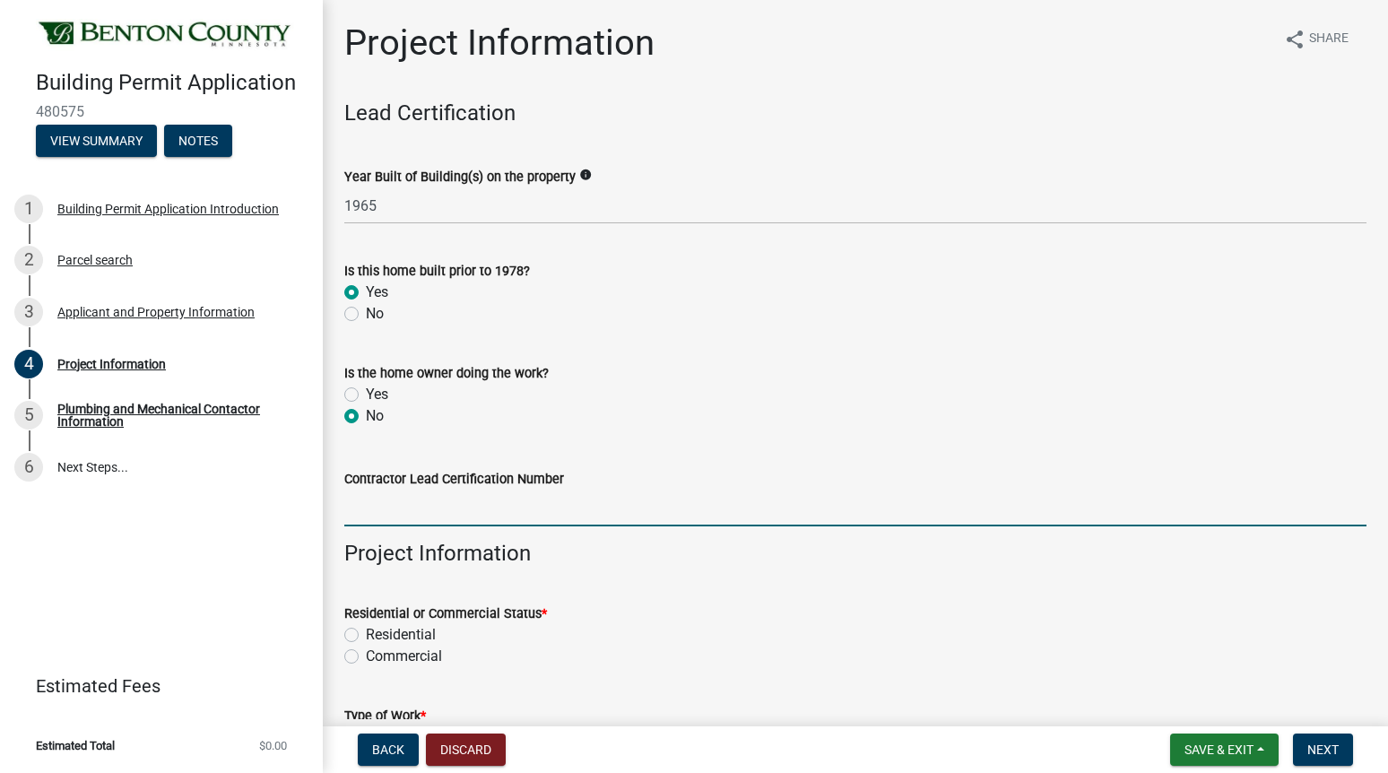
click at [379, 502] on input "Contractor Lead Certification Number" at bounding box center [855, 508] width 1022 height 37
type input "NAT-23718-4"
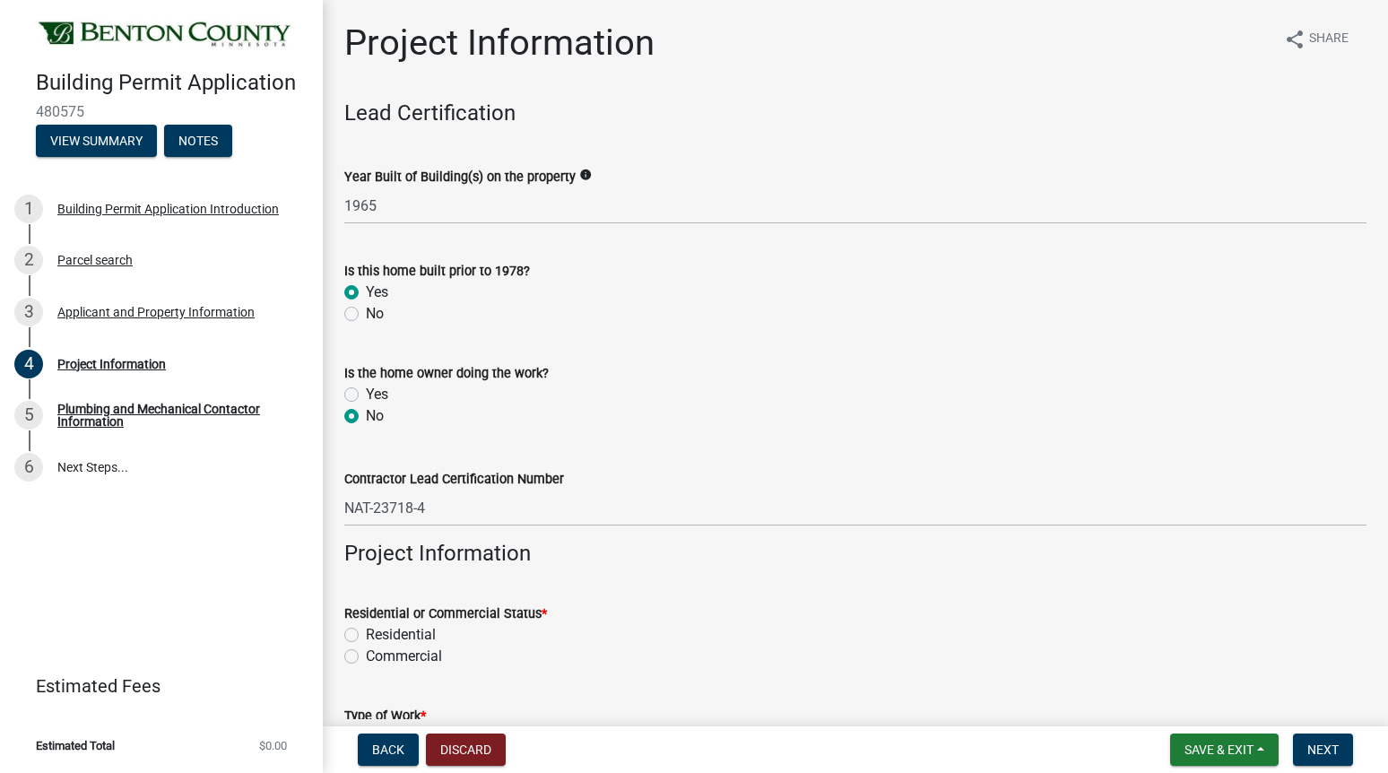
click at [366, 631] on label "Residential" at bounding box center [401, 635] width 70 height 22
click at [366, 631] on input "Residential" at bounding box center [372, 630] width 12 height 12
radio input "true"
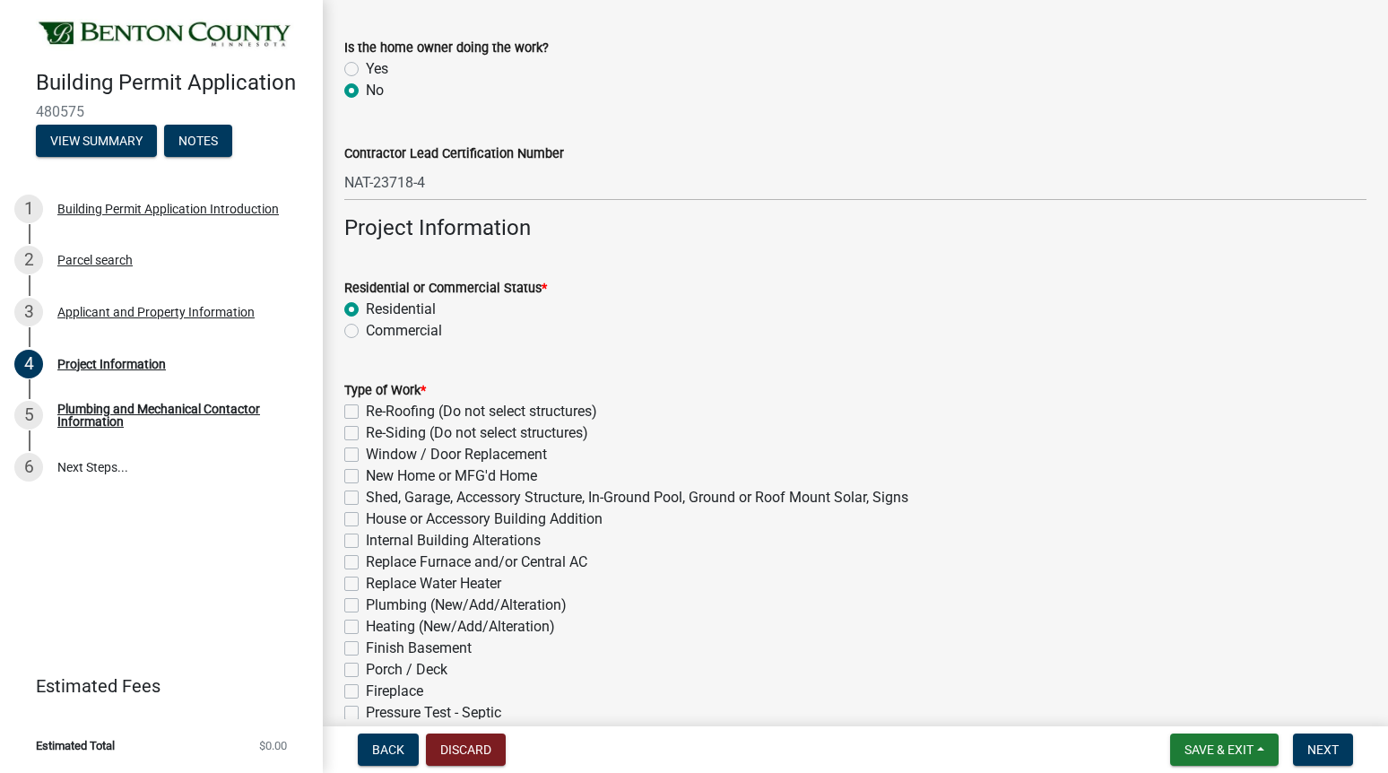
scroll to position [359, 0]
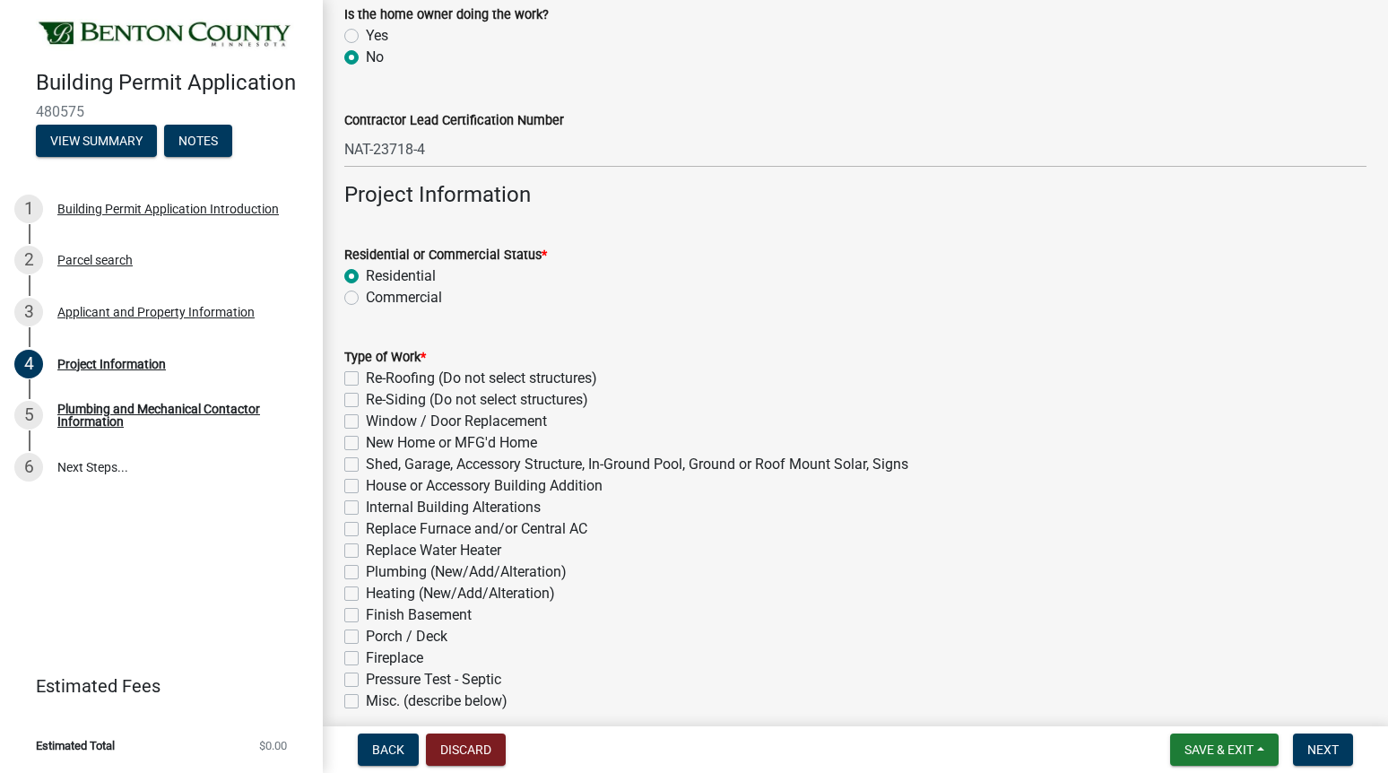
click at [366, 419] on label "Window / Door Replacement" at bounding box center [456, 422] width 181 height 22
click at [366, 419] on input "Window / Door Replacement" at bounding box center [372, 417] width 12 height 12
checkbox input "true"
checkbox input "false"
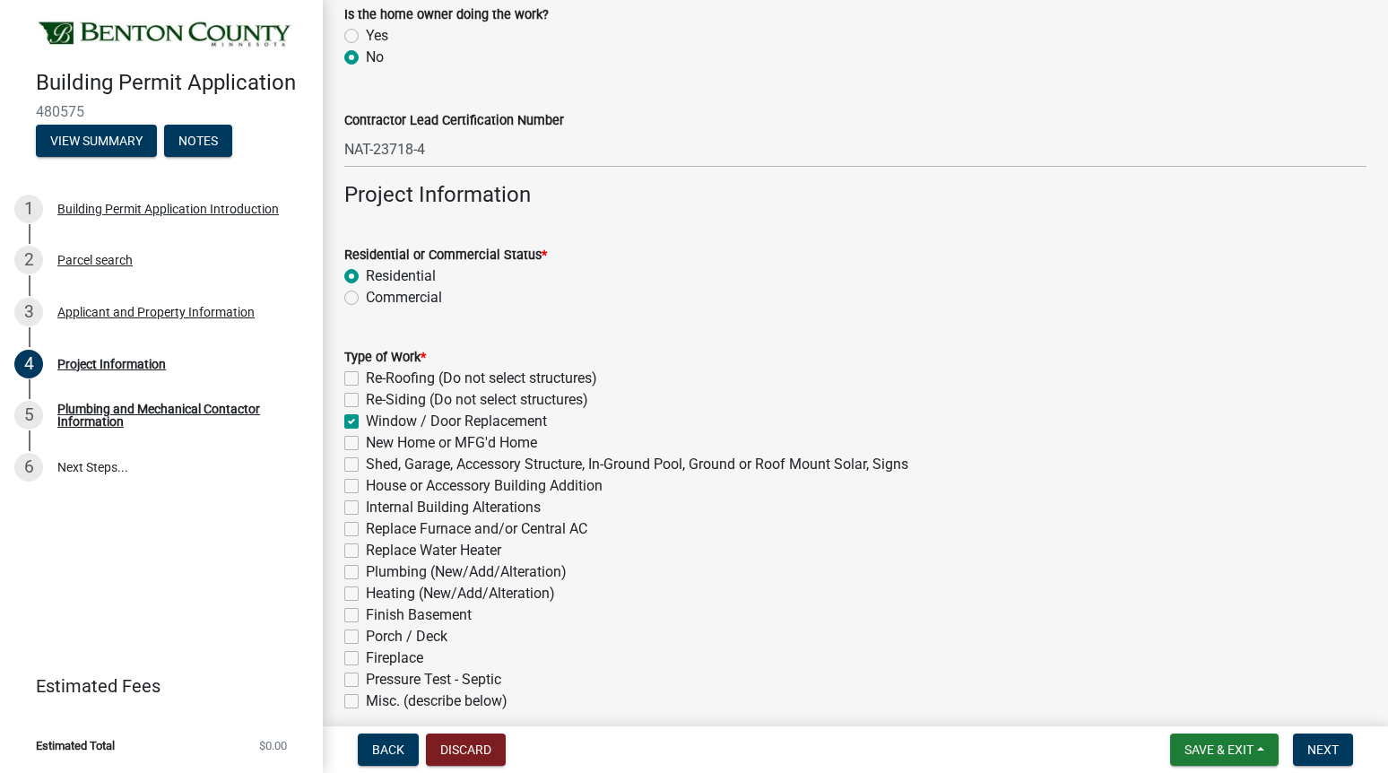
checkbox input "true"
checkbox input "false"
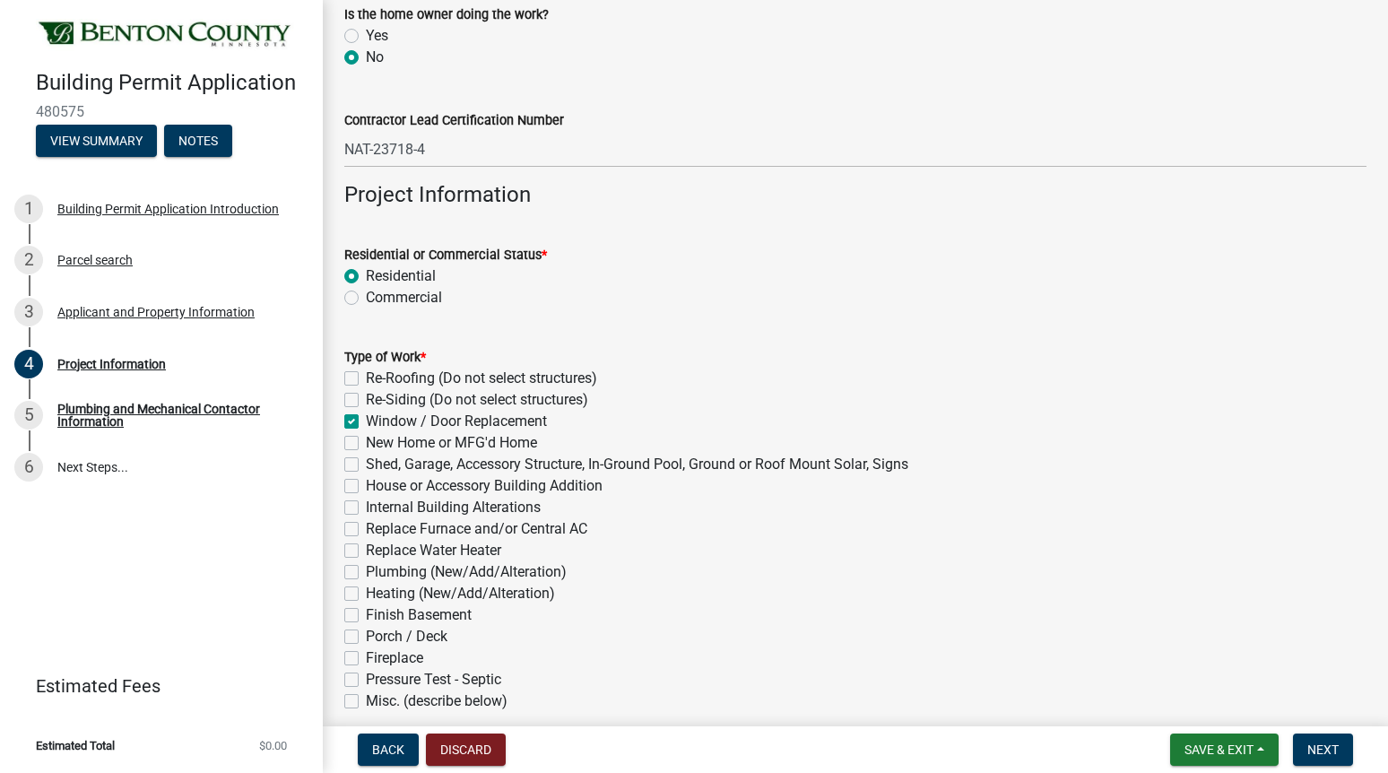
checkbox input "false"
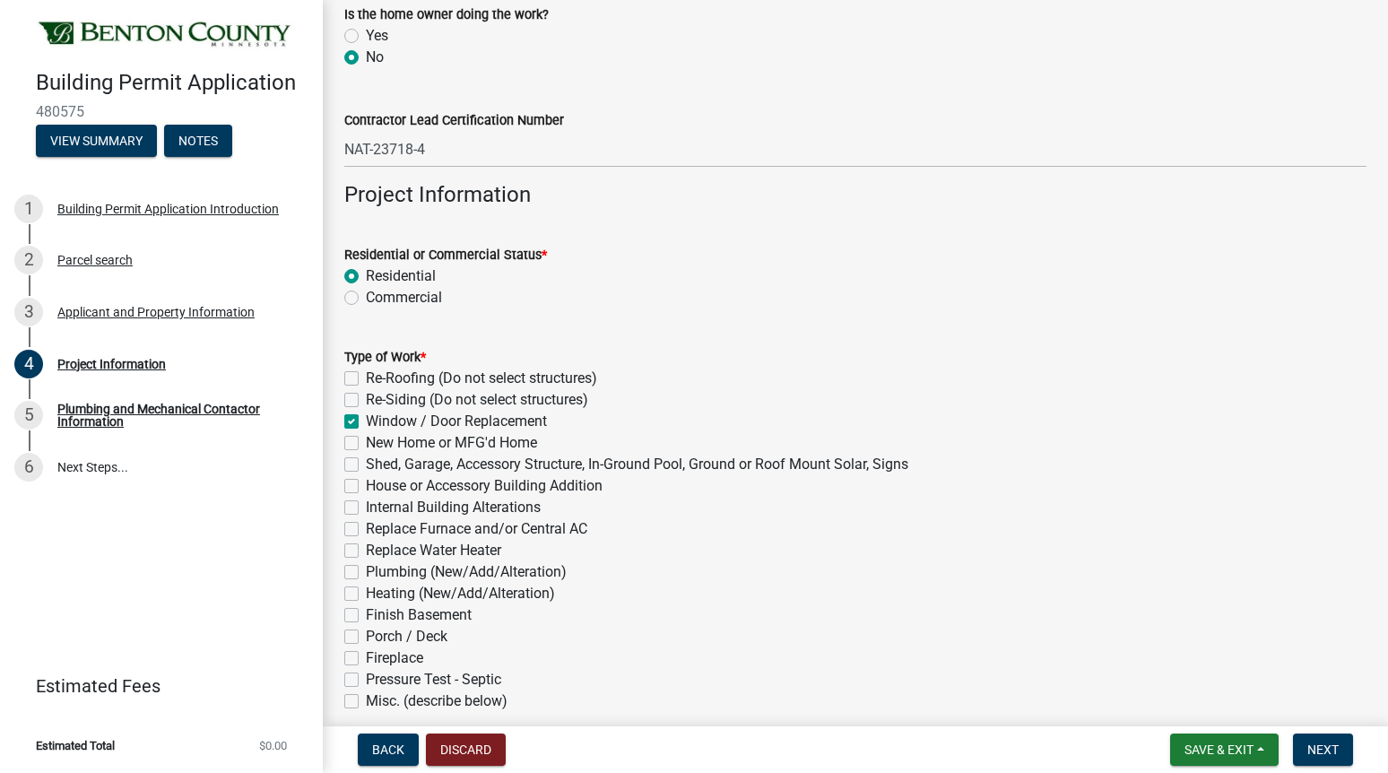
checkbox input "false"
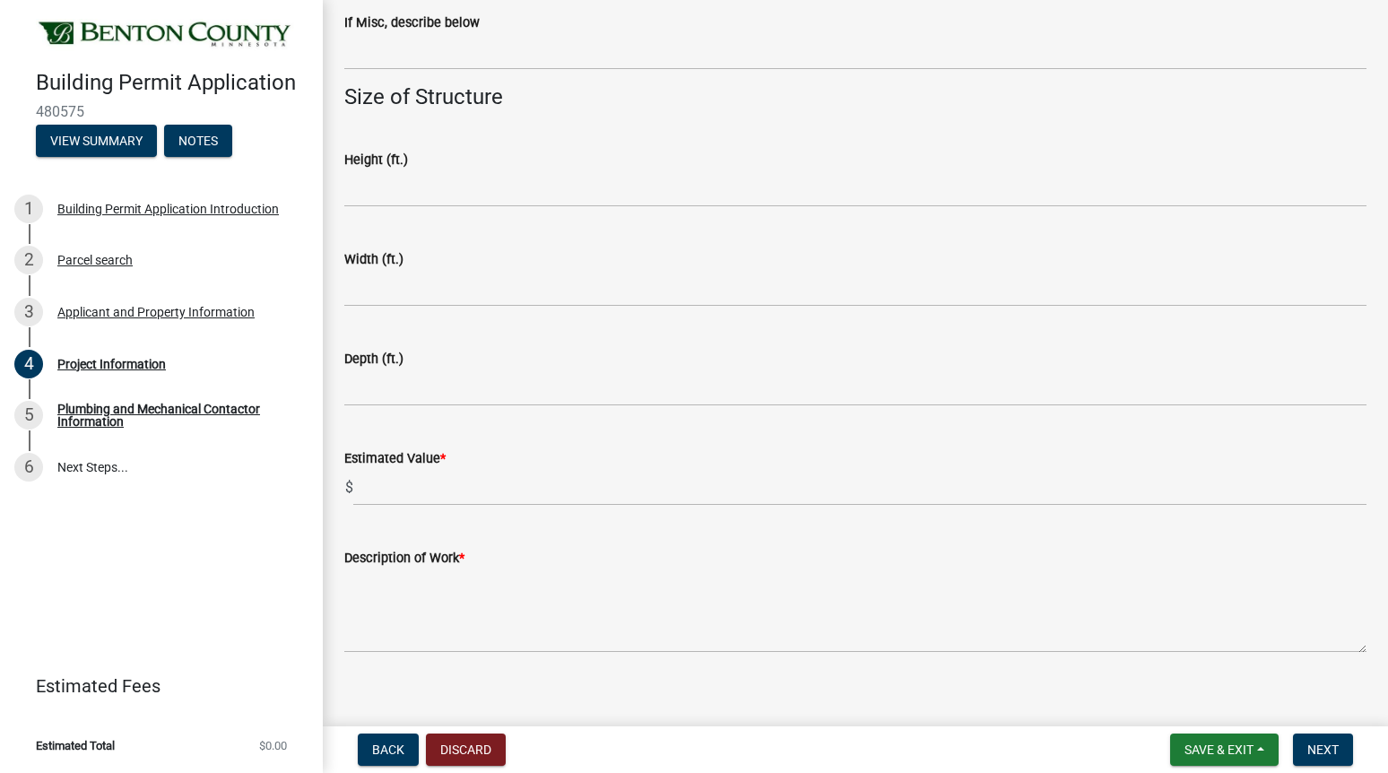
scroll to position [1118, 0]
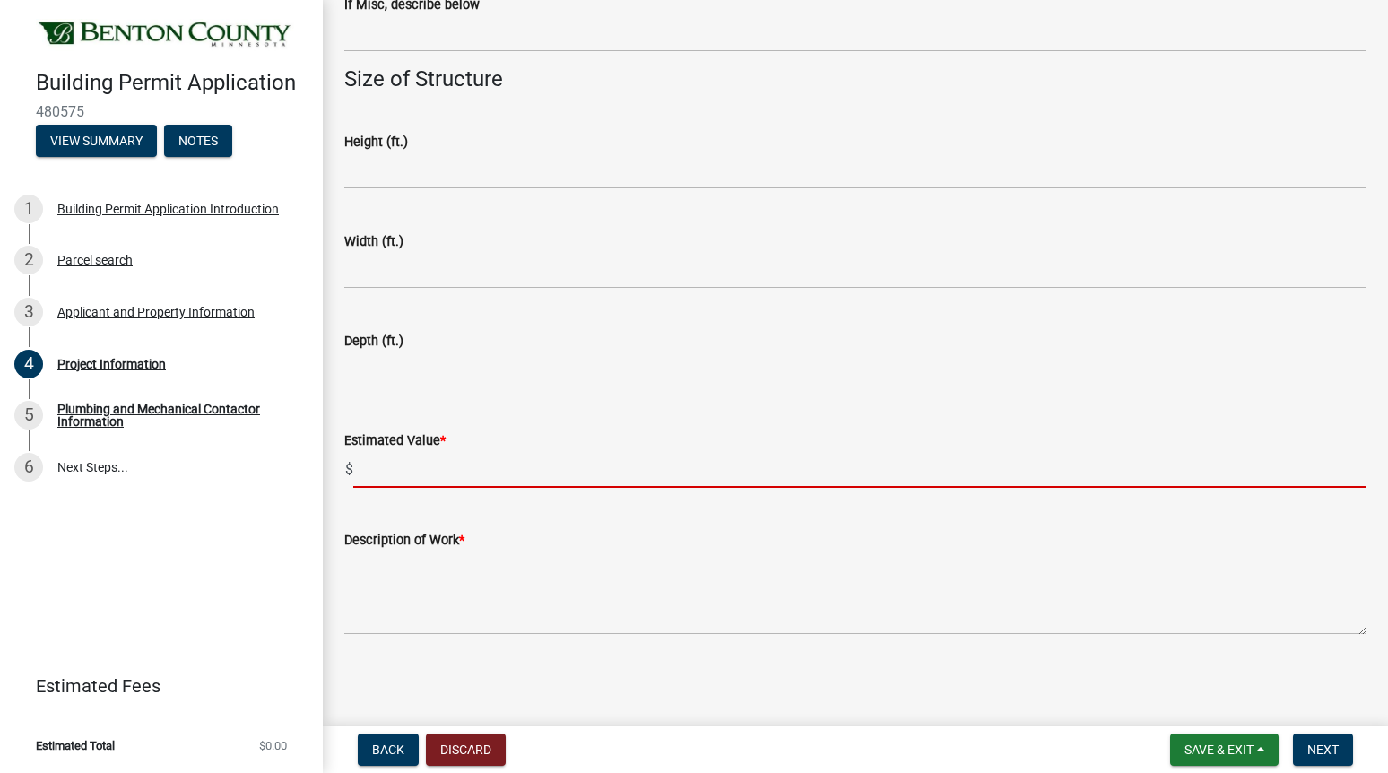
click at [385, 469] on input "text" at bounding box center [859, 469] width 1013 height 37
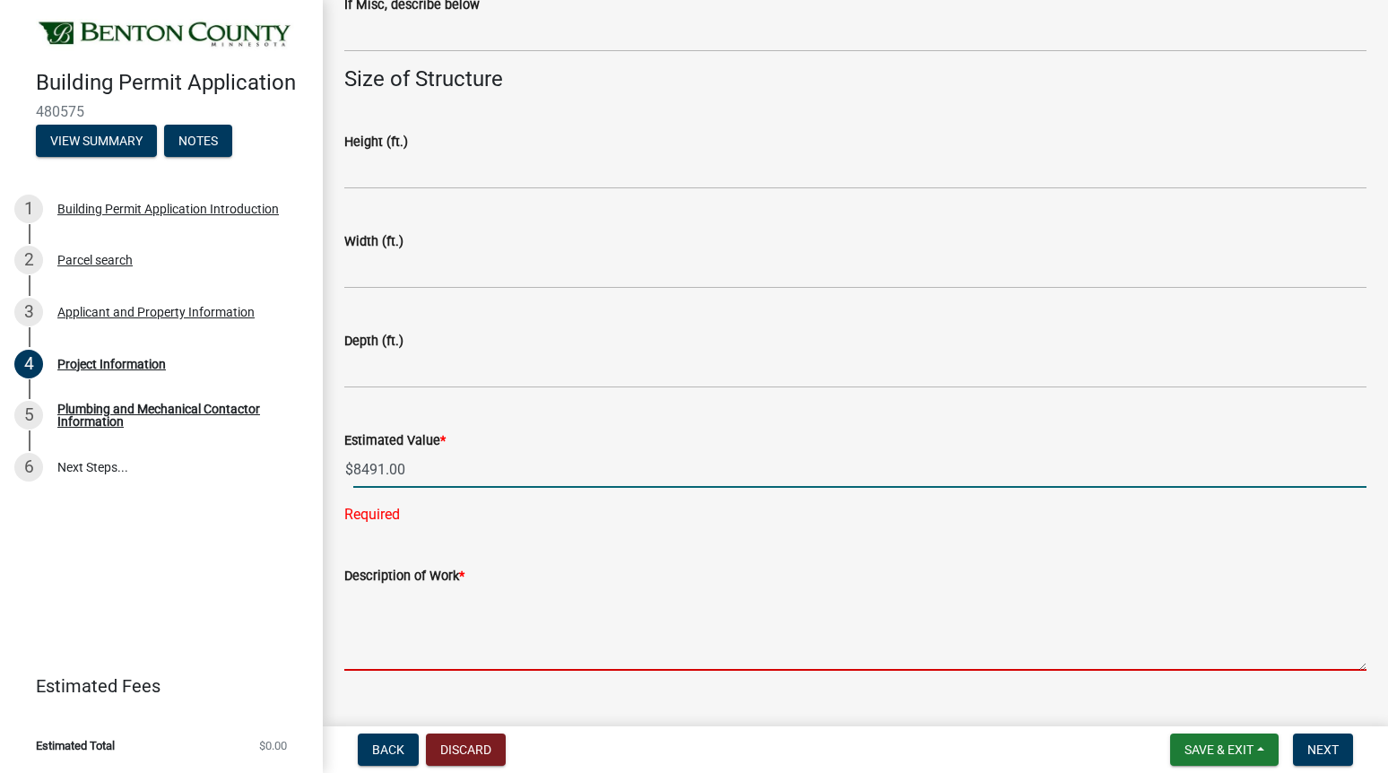
type input "8491"
click at [377, 641] on wm-data-entity-input "Description of Work *" at bounding box center [855, 612] width 1022 height 145
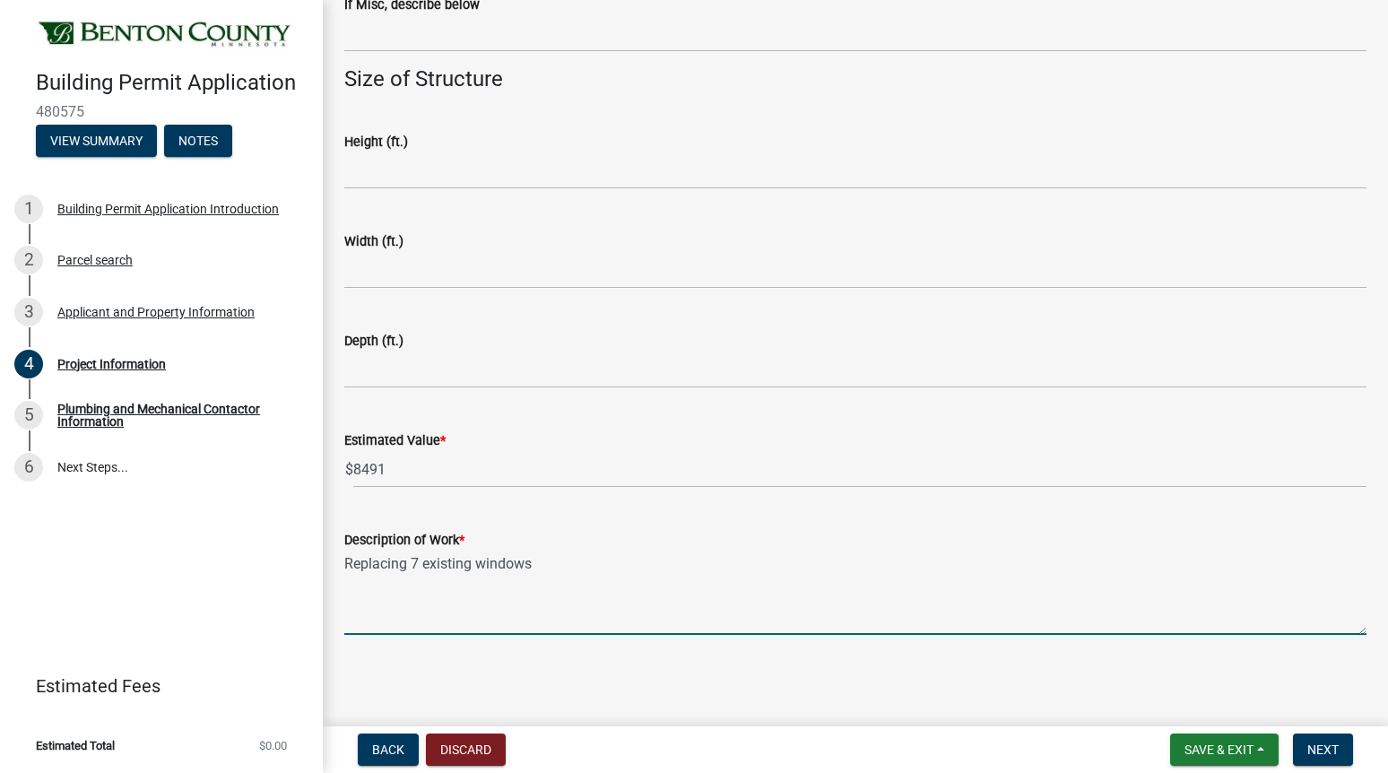
type textarea "Replacing 7 existing windows"
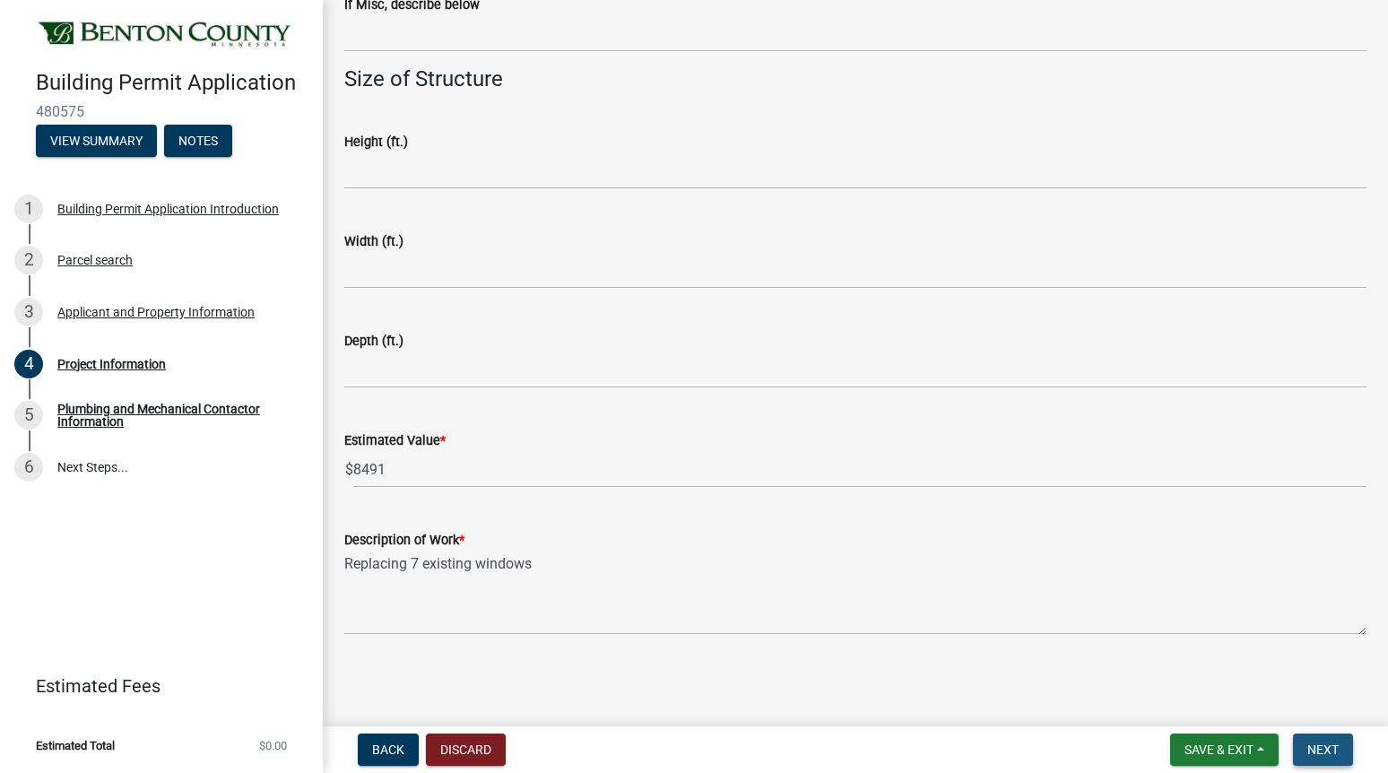
click at [1323, 751] on span "Next" at bounding box center [1322, 749] width 31 height 14
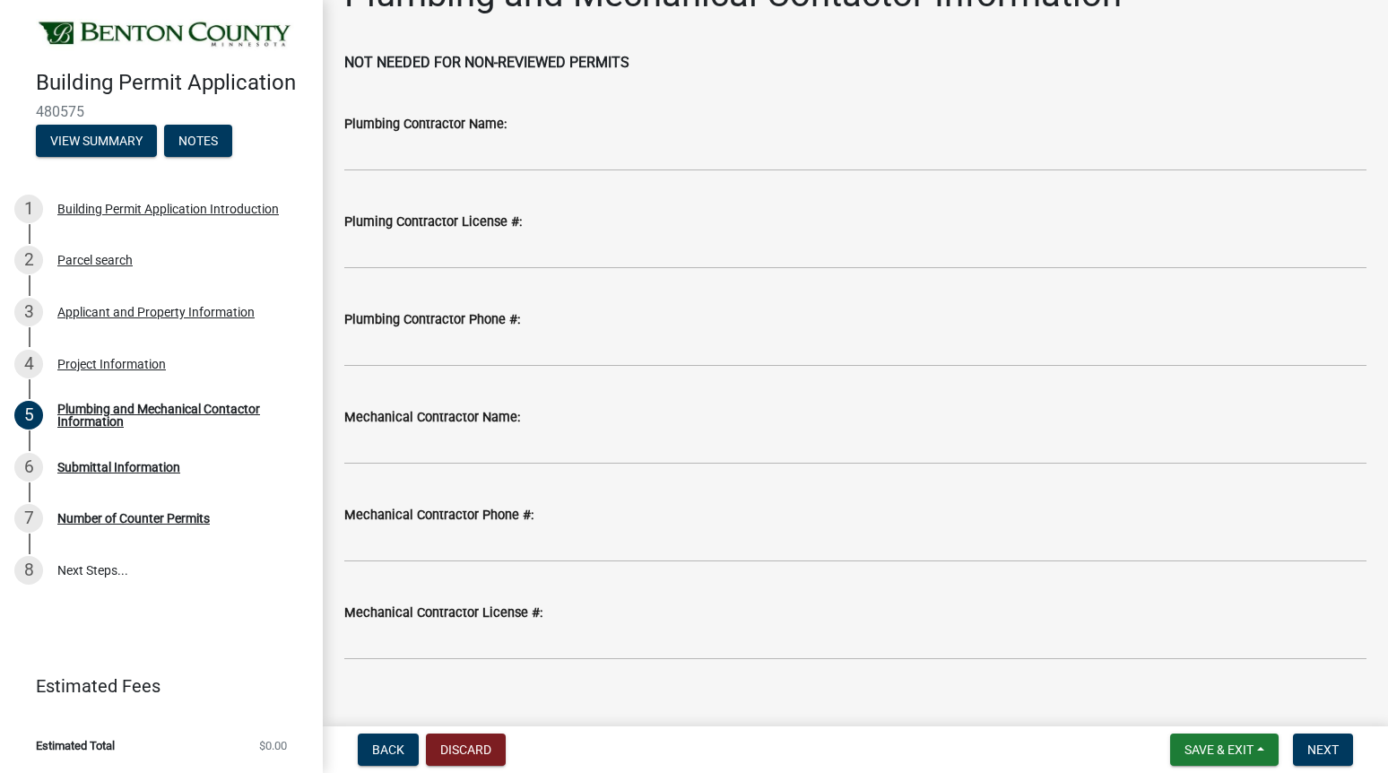
scroll to position [74, 0]
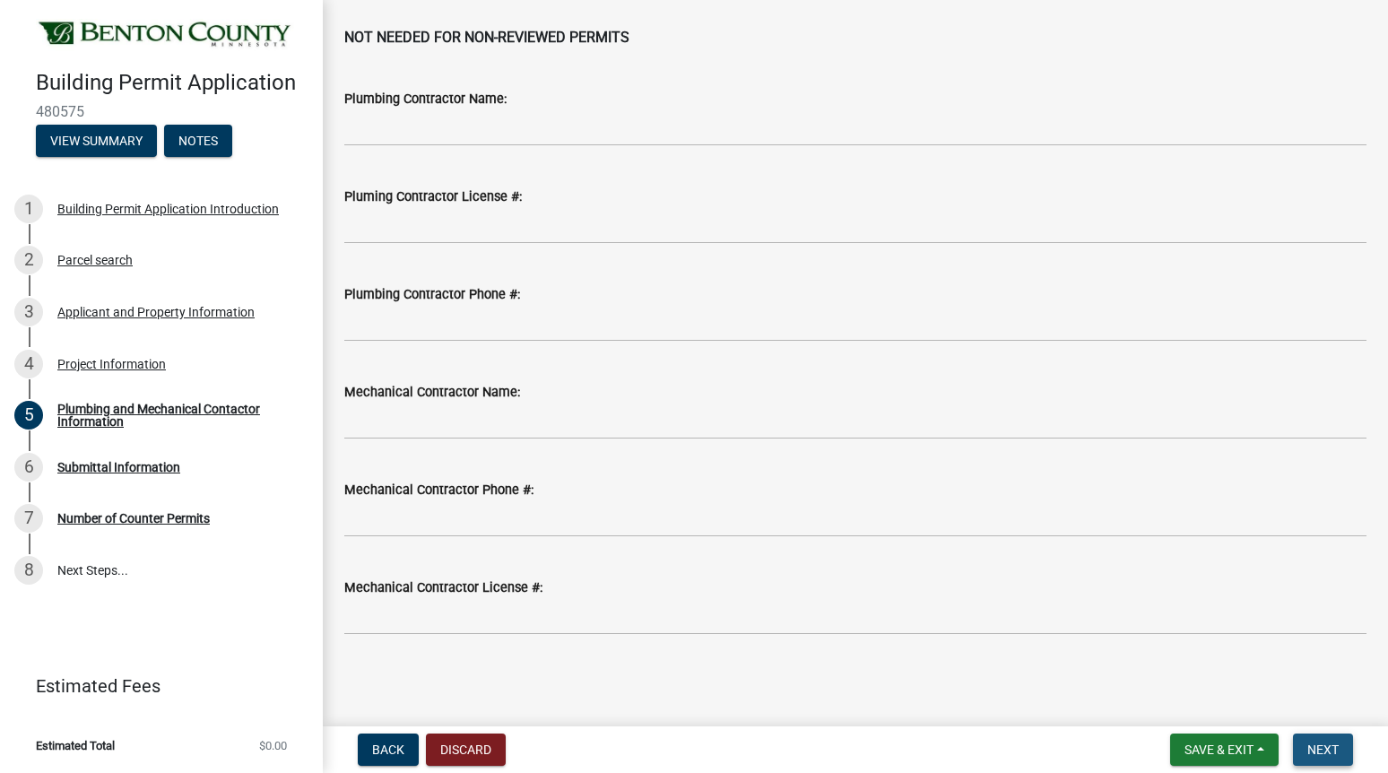
click at [1337, 751] on span "Next" at bounding box center [1322, 749] width 31 height 14
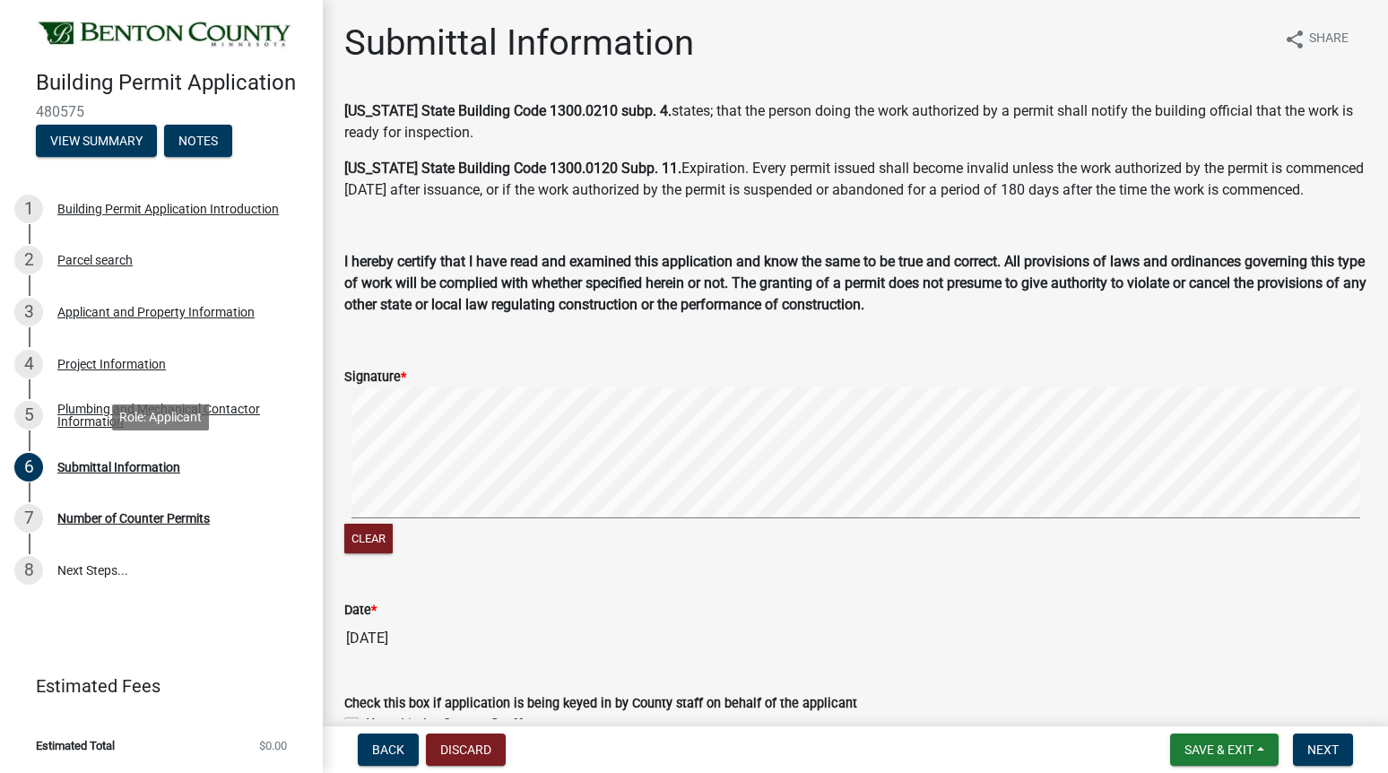
click at [320, 463] on div "Building Permit Application 480575 View Summary Notes 1 Building Permit Applica…" at bounding box center [694, 386] width 1388 height 773
click at [1330, 754] on span "Next" at bounding box center [1322, 749] width 31 height 14
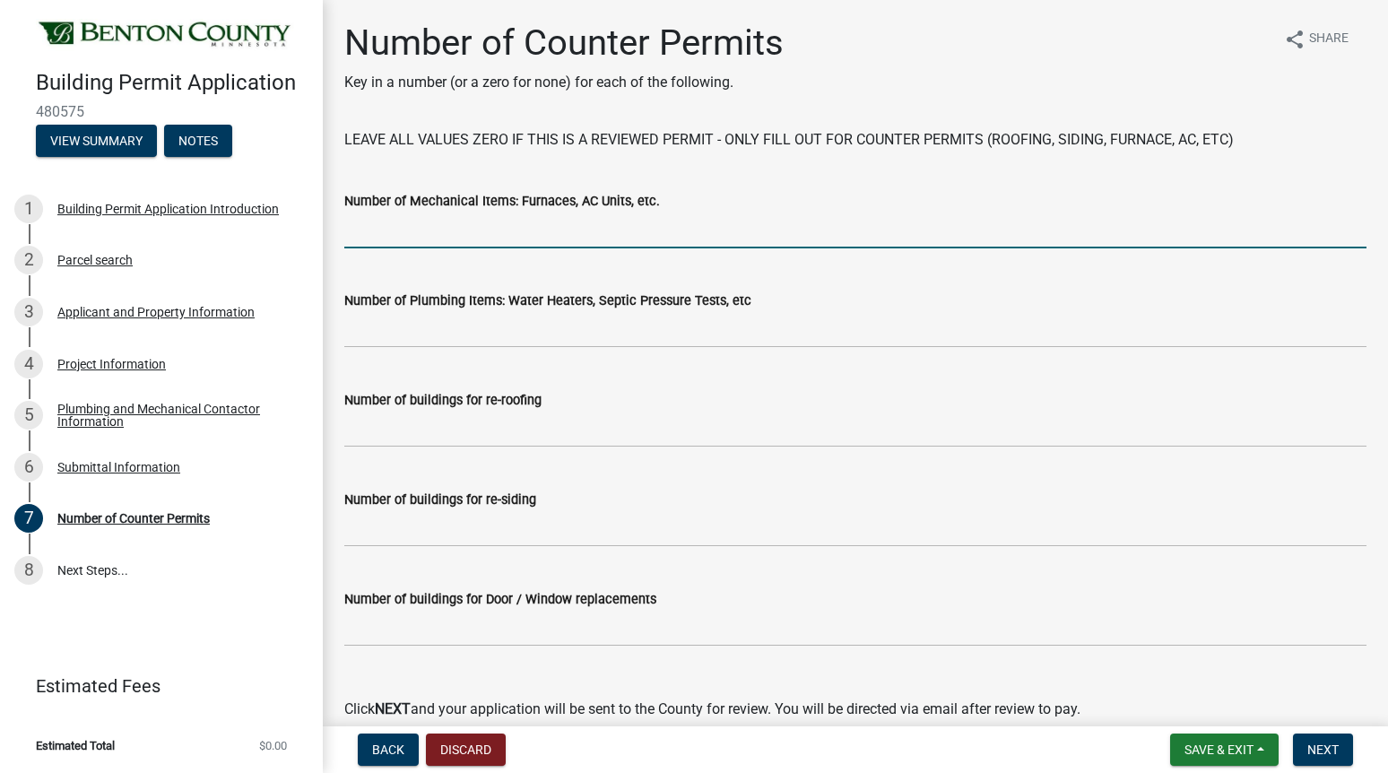
click at [408, 235] on input "text" at bounding box center [855, 230] width 1022 height 37
type input "0"
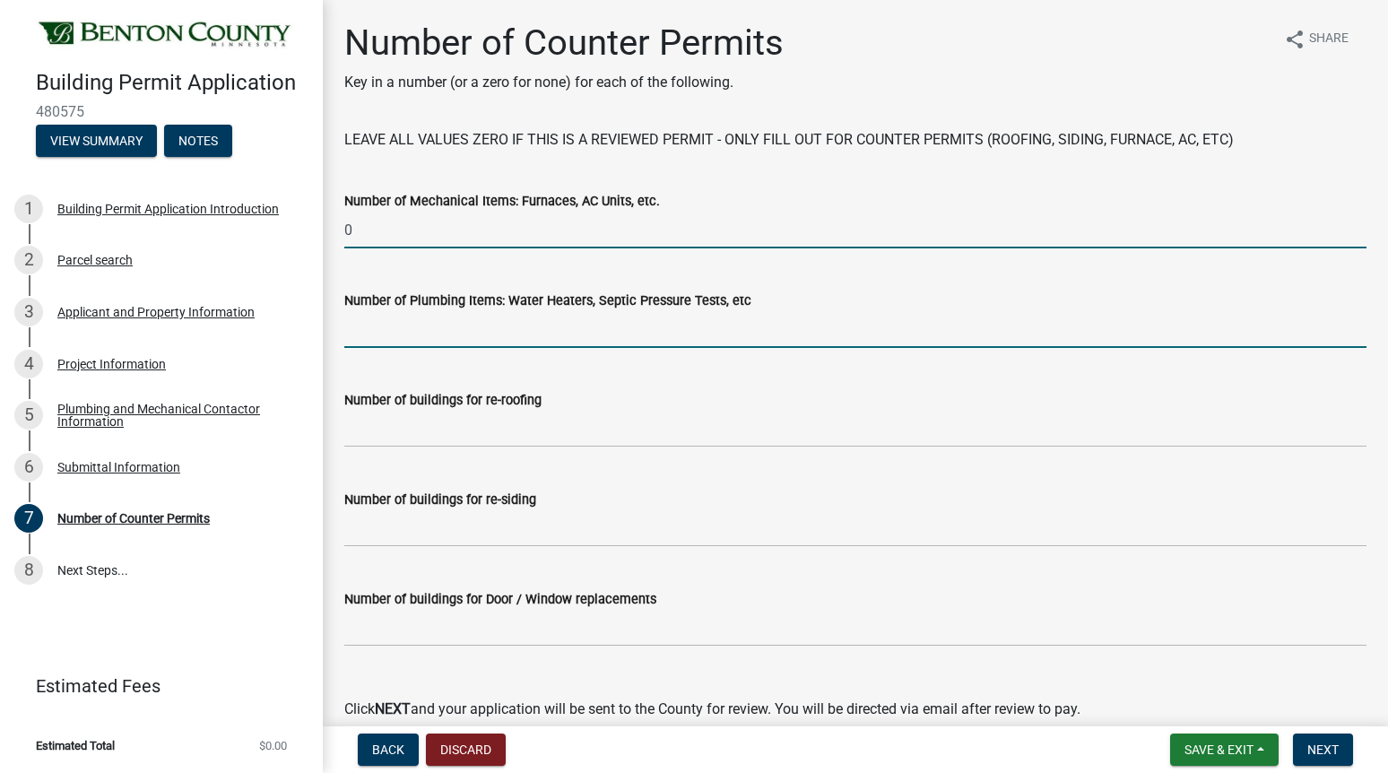
click at [395, 333] on input "text" at bounding box center [855, 329] width 1022 height 37
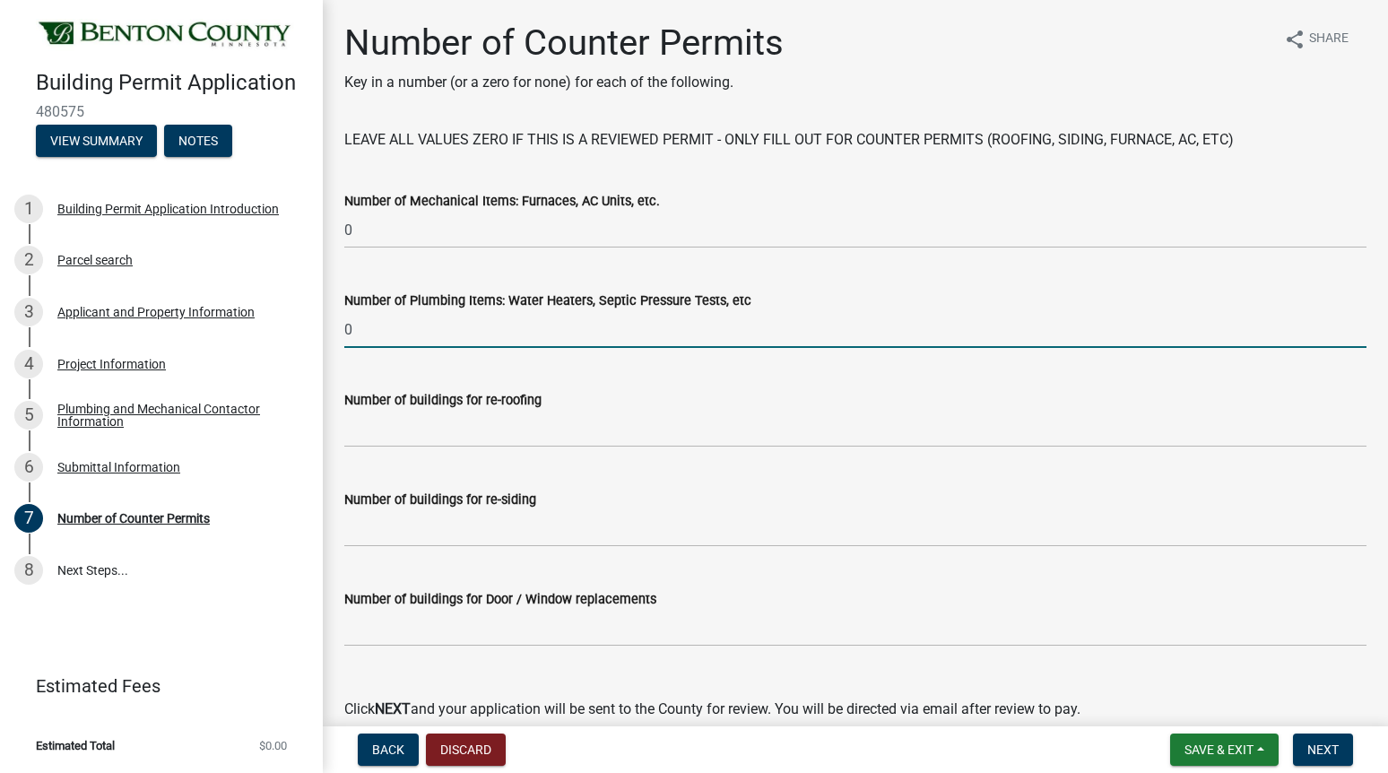
type input "0"
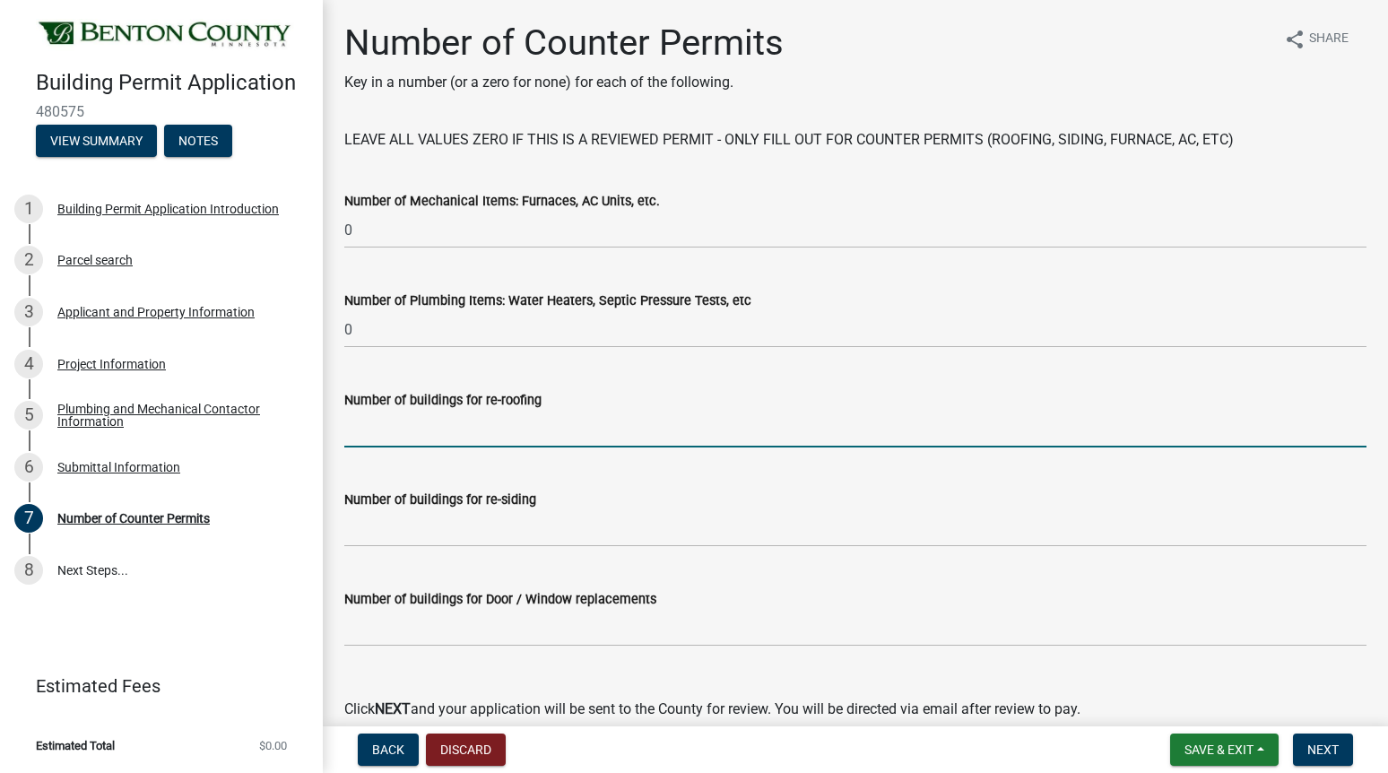
click at [373, 429] on input "text" at bounding box center [855, 429] width 1022 height 37
type input "0"
click at [382, 528] on input "text" at bounding box center [855, 528] width 1022 height 37
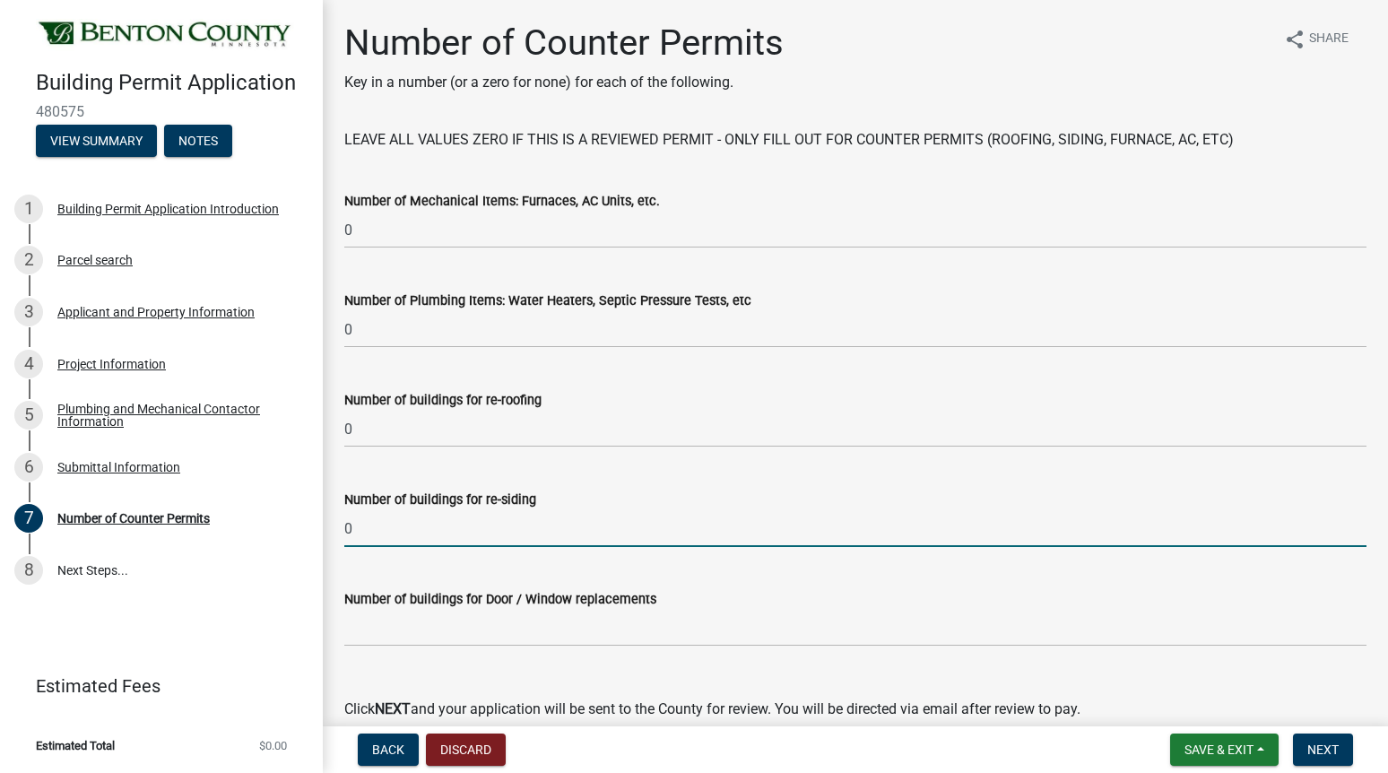
type input "0"
click at [382, 630] on input "text" at bounding box center [855, 628] width 1022 height 37
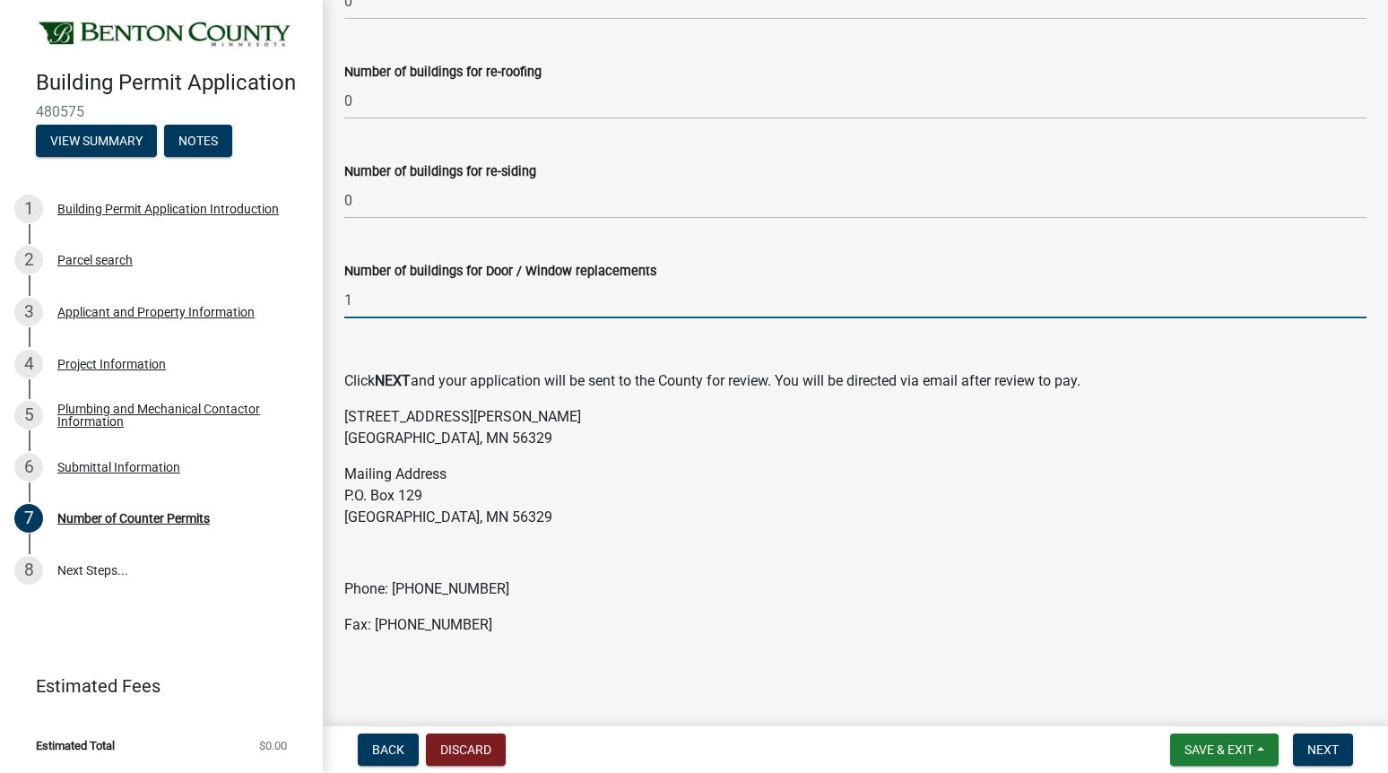
scroll to position [329, 0]
type input "1"
click at [1323, 754] on span "Next" at bounding box center [1322, 749] width 31 height 14
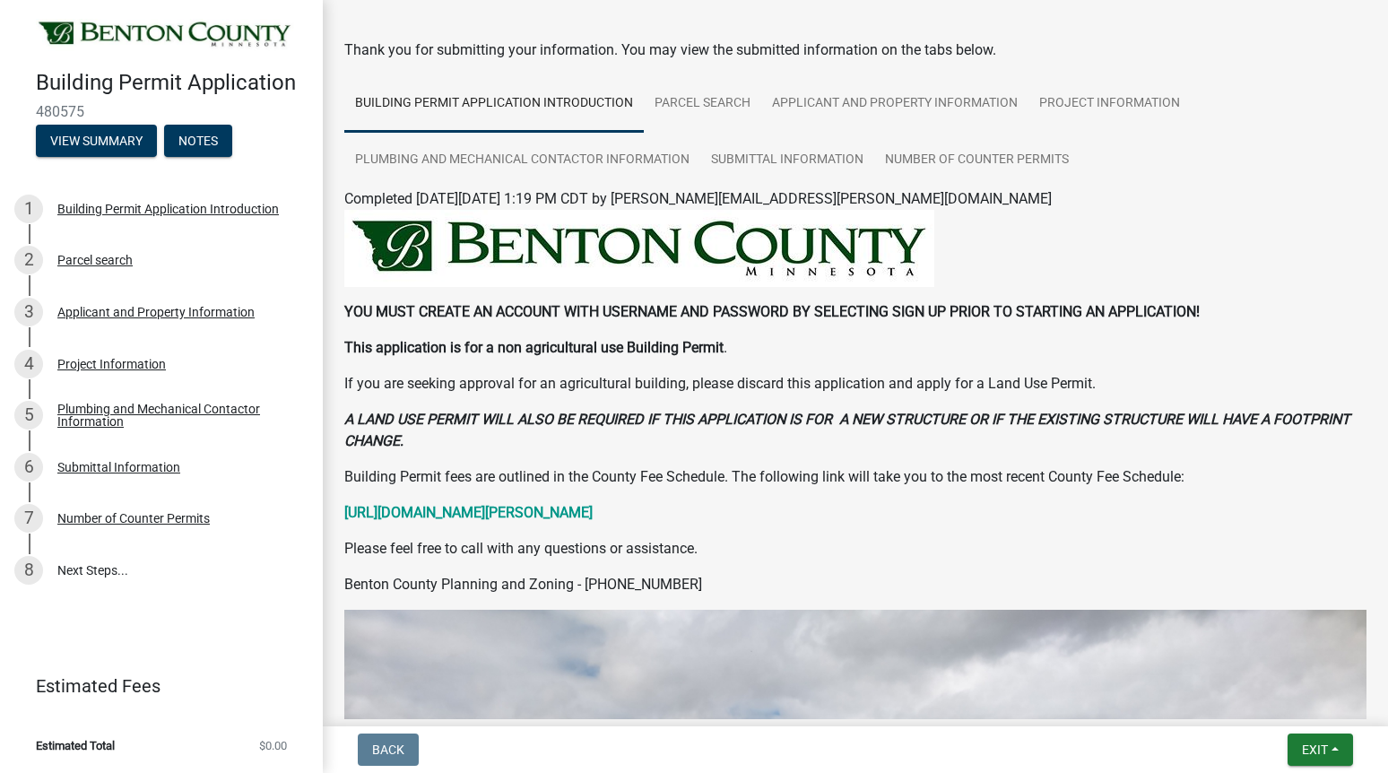
scroll to position [179, 0]
